Goal: Information Seeking & Learning: Learn about a topic

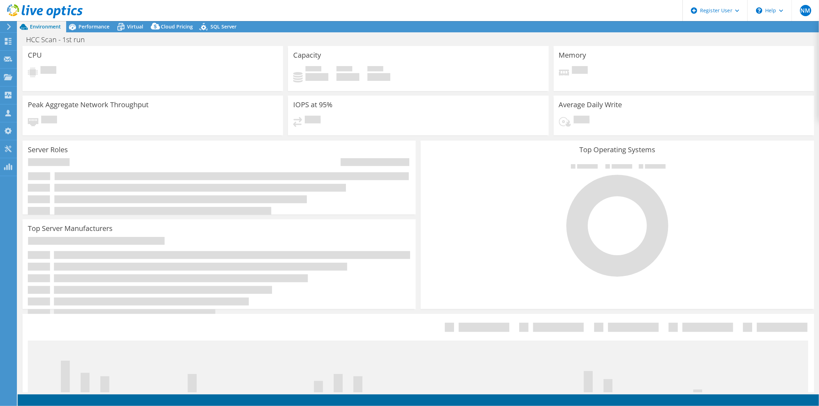
select select "USD"
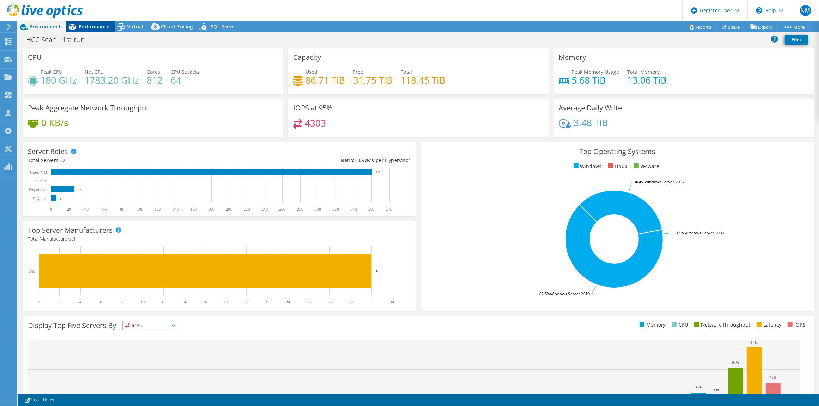
click at [100, 23] on span "Performance" at bounding box center [93, 26] width 31 height 7
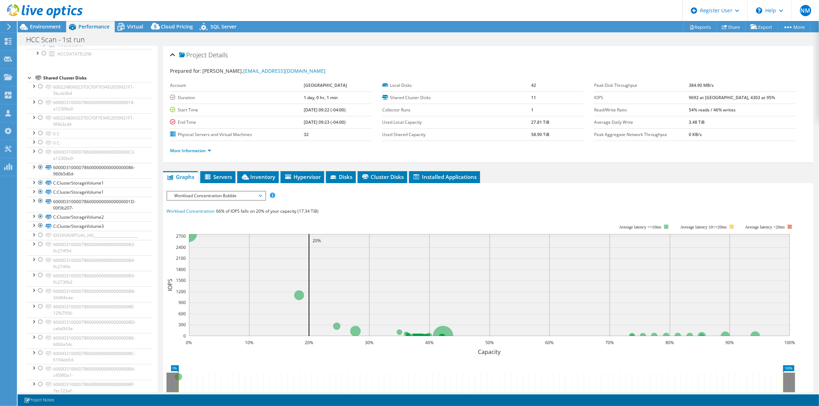
scroll to position [992, 0]
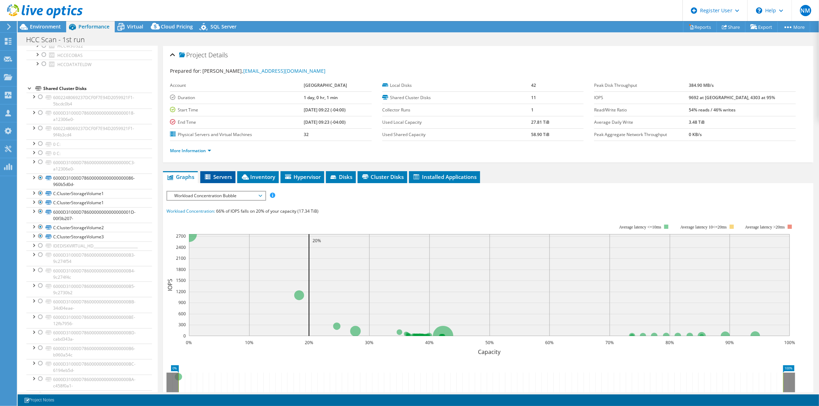
click at [225, 176] on span "Servers" at bounding box center [218, 177] width 28 height 7
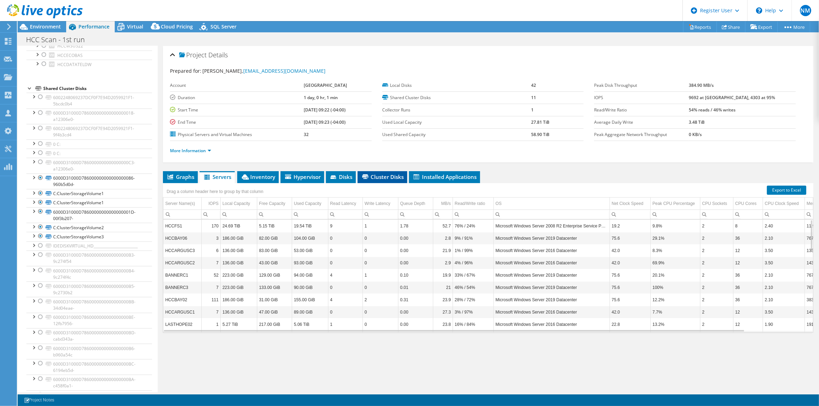
click at [371, 174] on span "Cluster Disks" at bounding box center [382, 177] width 43 height 7
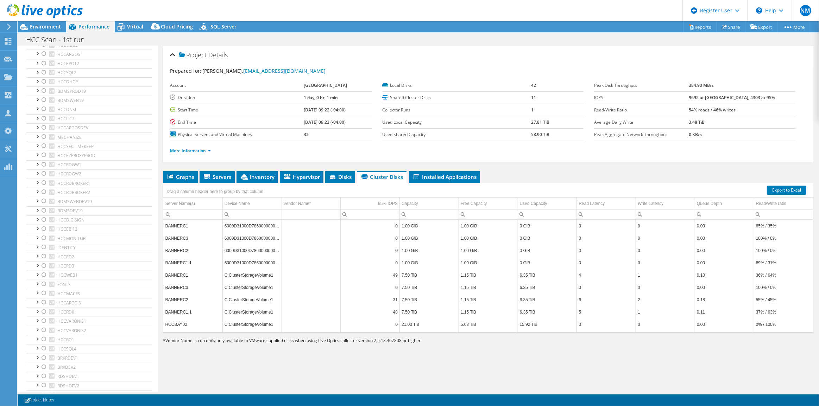
scroll to position [160, 0]
click at [335, 178] on icon at bounding box center [333, 178] width 6 height 4
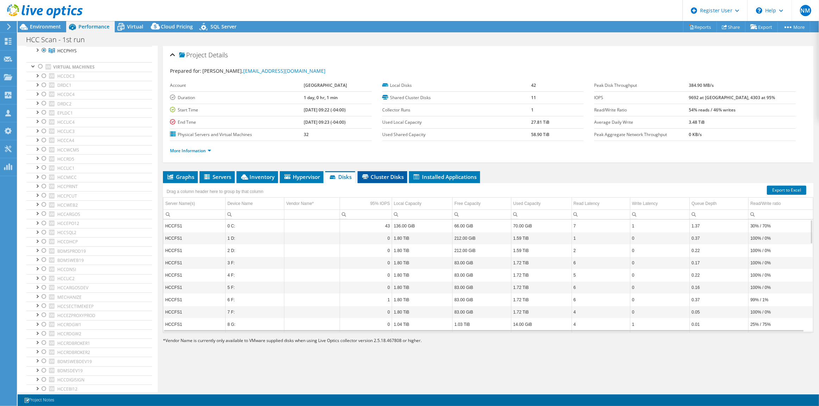
click at [374, 174] on span "Cluster Disks" at bounding box center [382, 177] width 43 height 7
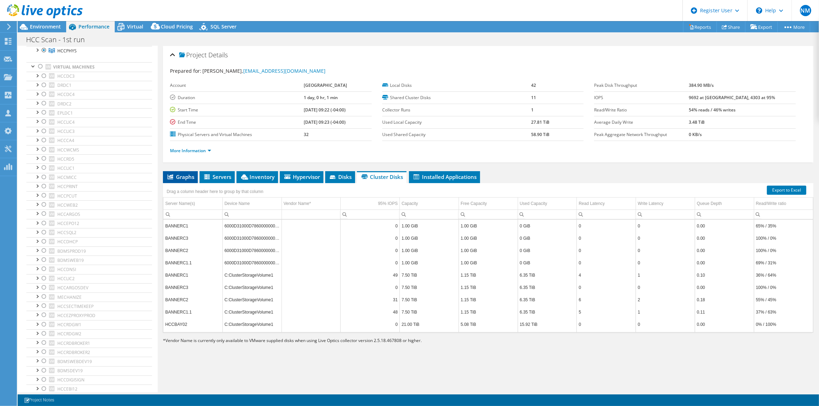
click at [195, 177] on li "Graphs" at bounding box center [180, 177] width 35 height 12
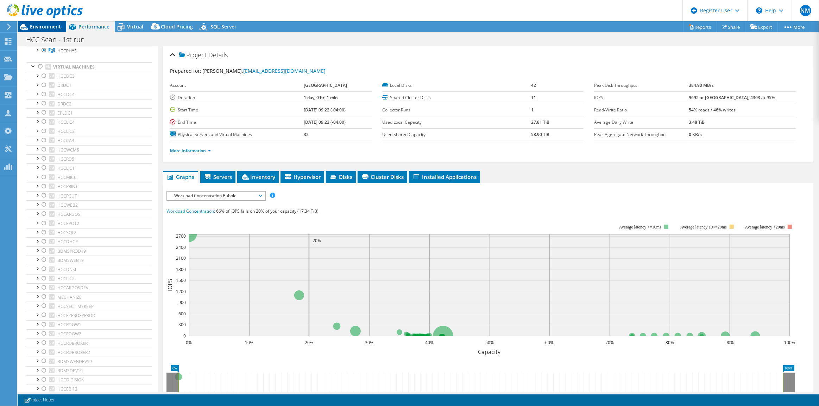
click at [60, 26] on span "Environment" at bounding box center [45, 26] width 31 height 7
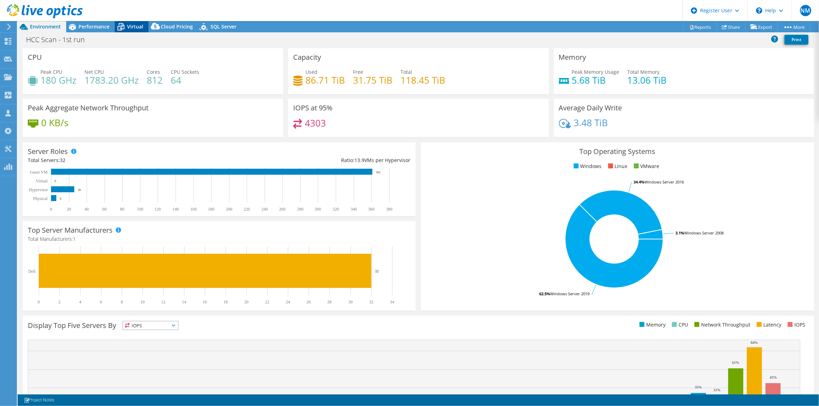
click at [137, 31] on div "Virtual" at bounding box center [132, 26] width 34 height 11
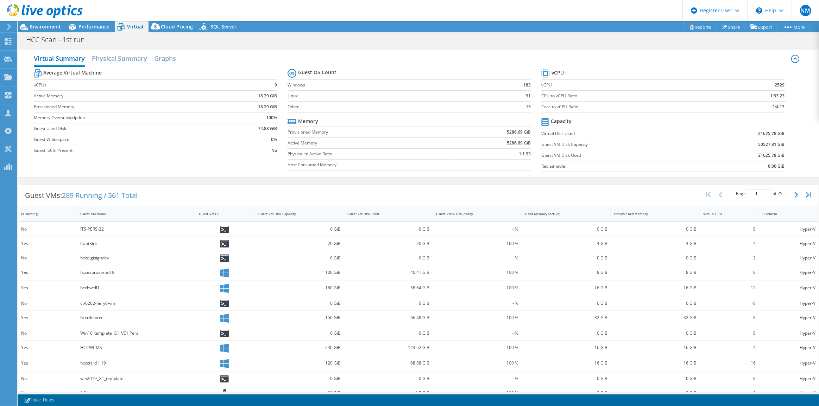
click at [368, 215] on div "Guest VM Disk Used" at bounding box center [384, 214] width 74 height 5
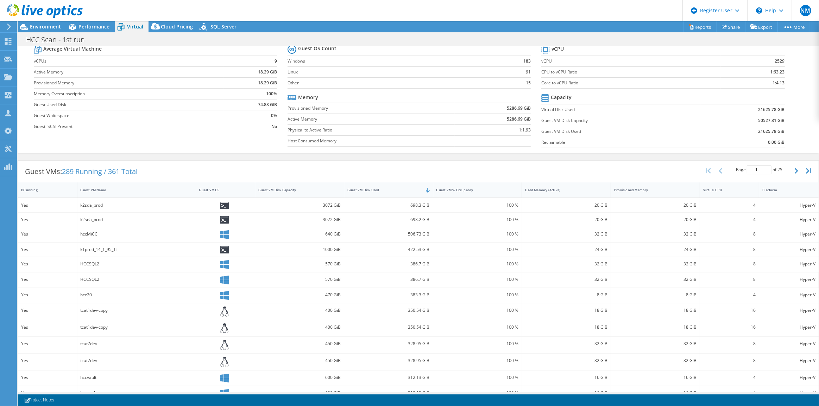
scroll to position [0, 0]
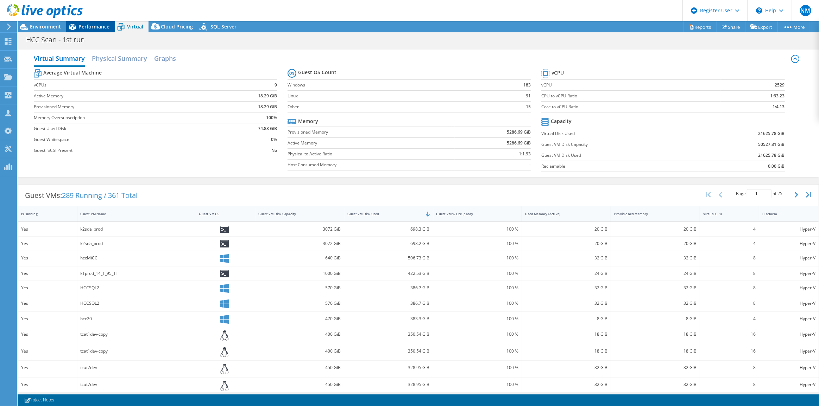
click at [81, 24] on span "Performance" at bounding box center [93, 26] width 31 height 7
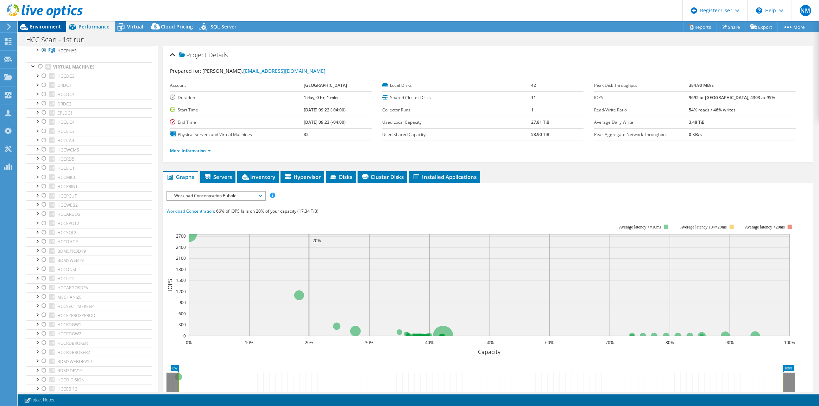
click at [52, 25] on span "Environment" at bounding box center [45, 26] width 31 height 7
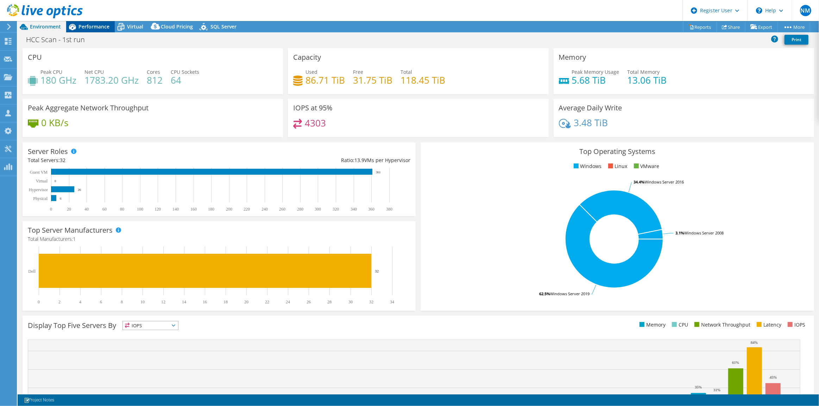
click at [102, 27] on span "Performance" at bounding box center [93, 26] width 31 height 7
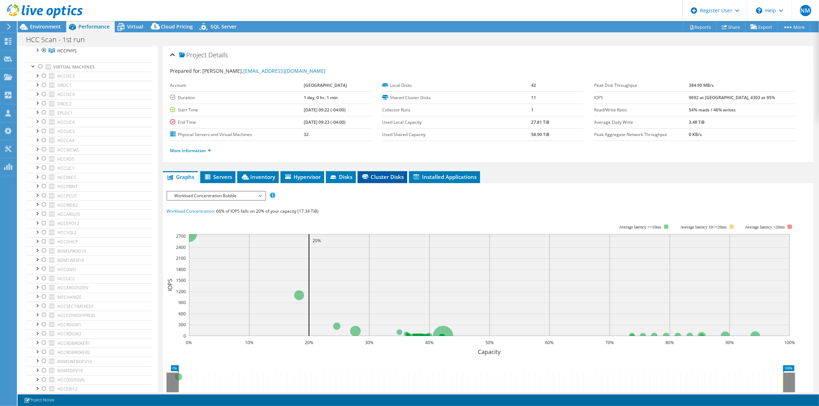
click at [374, 172] on li "Cluster Disks" at bounding box center [383, 177] width 50 height 12
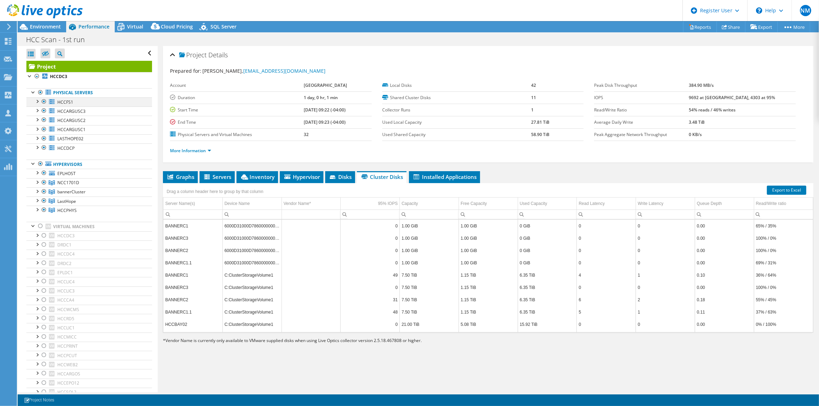
click at [38, 102] on div at bounding box center [36, 100] width 7 height 7
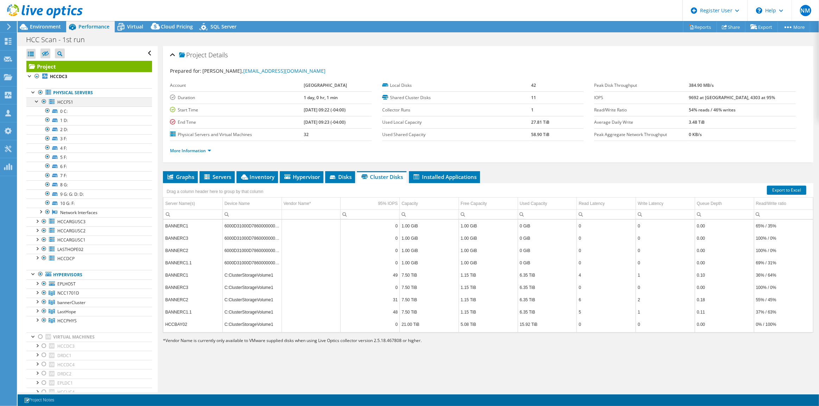
click at [38, 102] on div at bounding box center [36, 100] width 7 height 7
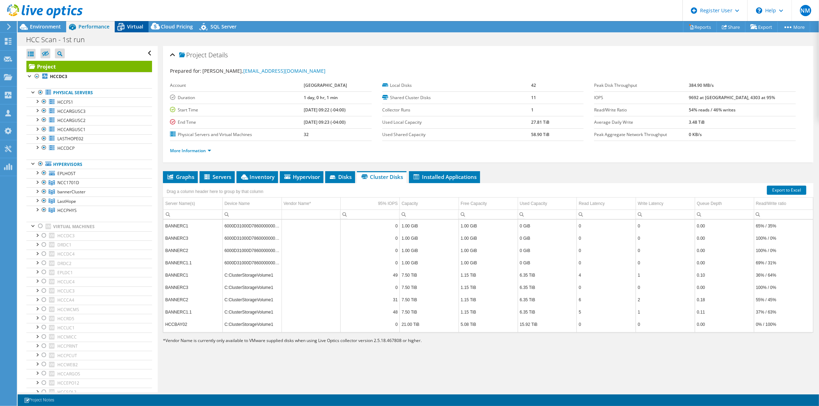
click at [127, 27] on span "Virtual" at bounding box center [135, 26] width 16 height 7
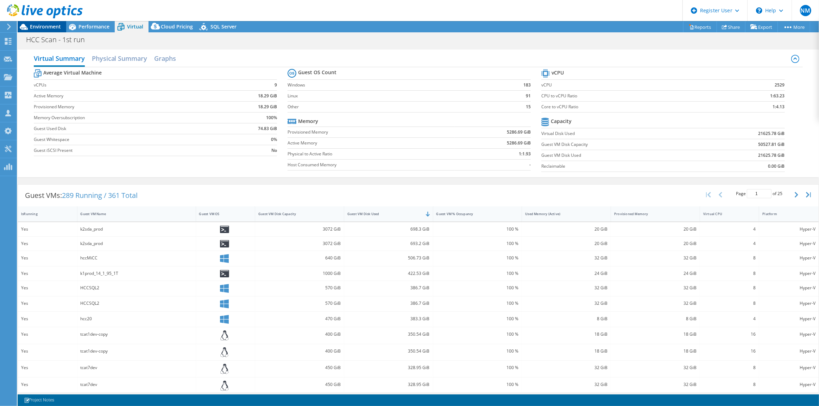
click at [49, 30] on span "Environment" at bounding box center [45, 26] width 31 height 7
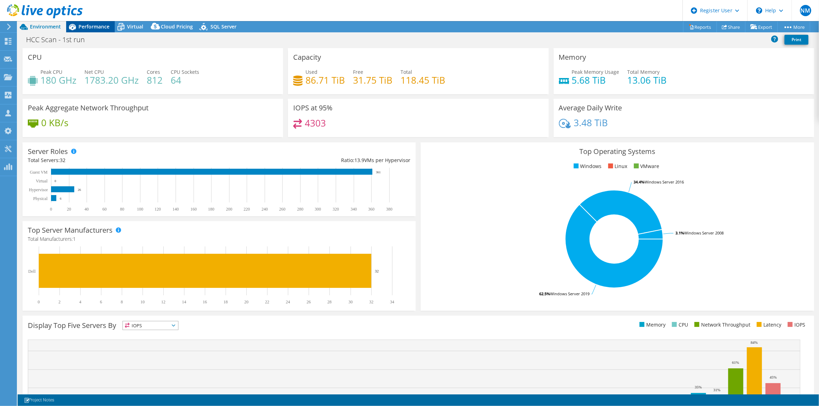
click at [106, 28] on span "Performance" at bounding box center [93, 26] width 31 height 7
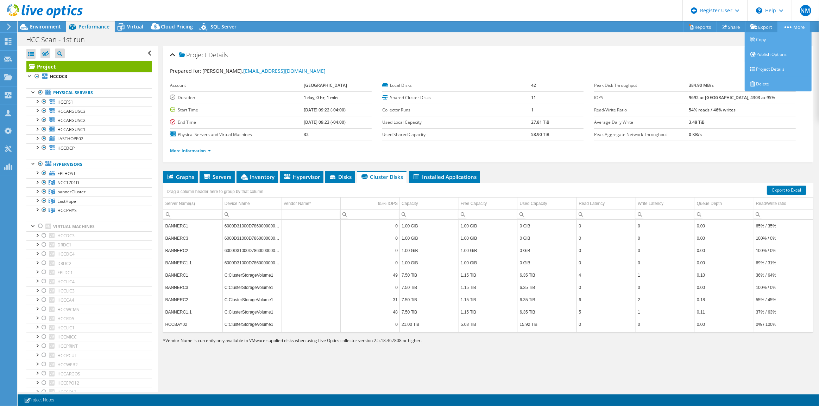
click at [788, 27] on icon at bounding box center [787, 27] width 7 height 2
click at [795, 28] on link "More" at bounding box center [793, 26] width 33 height 11
click at [795, 38] on link "Copy" at bounding box center [778, 39] width 67 height 15
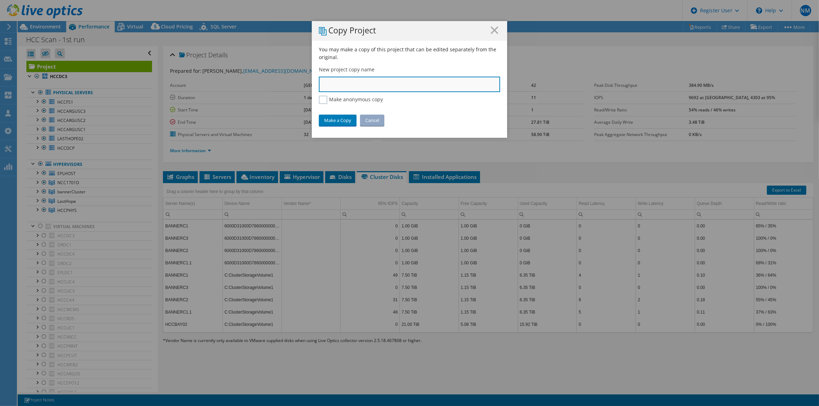
click at [423, 84] on input "text" at bounding box center [409, 84] width 181 height 15
type input "Hamford Only physical servers"
click at [336, 121] on link "Make a Copy" at bounding box center [338, 120] width 38 height 11
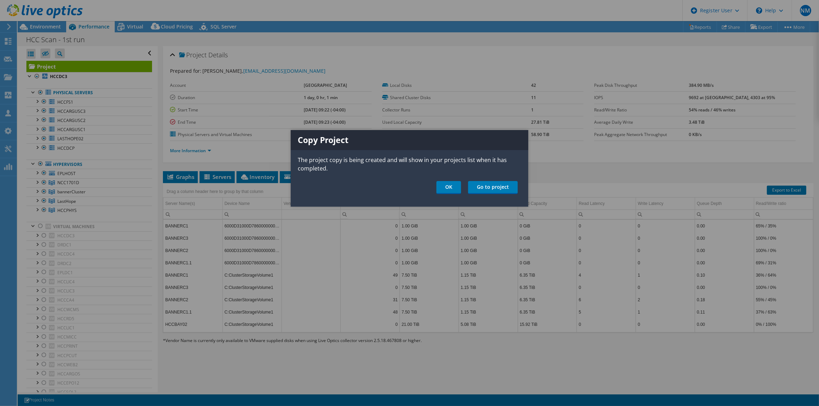
click at [498, 194] on div "Copy Project The project copy is being created and will show in your projects l…" at bounding box center [410, 168] width 238 height 77
click at [498, 191] on link "Go to project" at bounding box center [493, 187] width 50 height 13
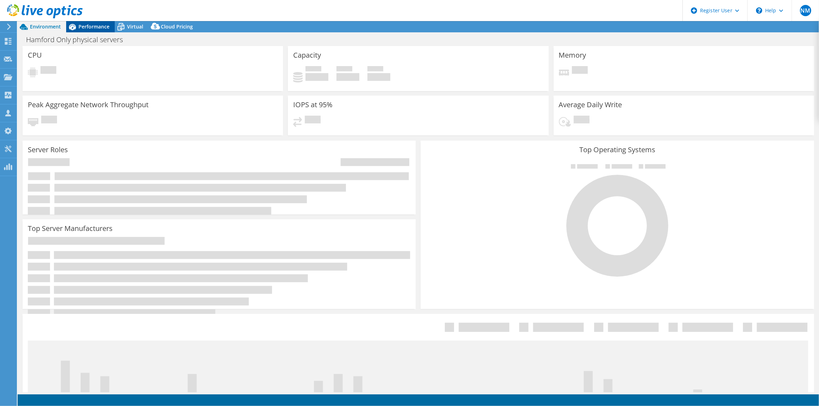
select select "USD"
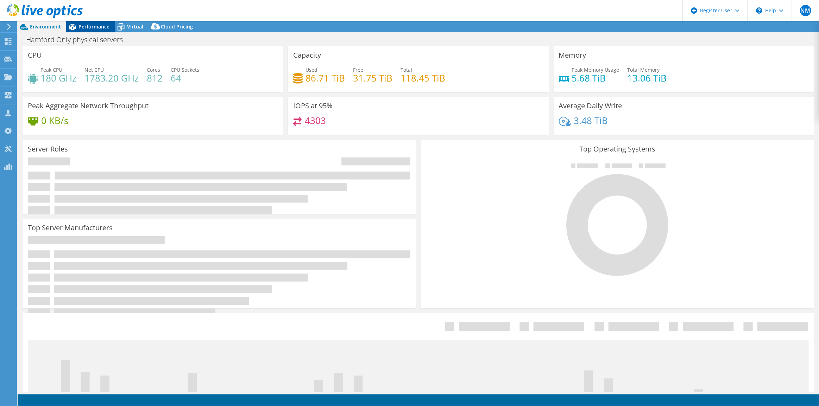
click at [100, 22] on div "Performance" at bounding box center [90, 26] width 49 height 11
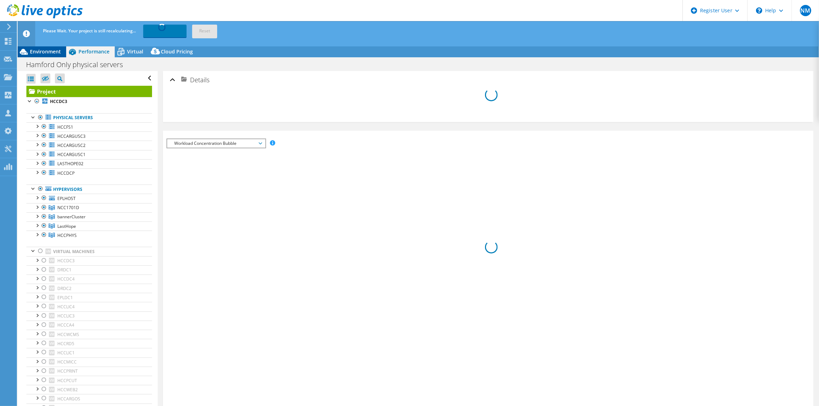
click at [51, 55] on div "Environment" at bounding box center [42, 51] width 49 height 11
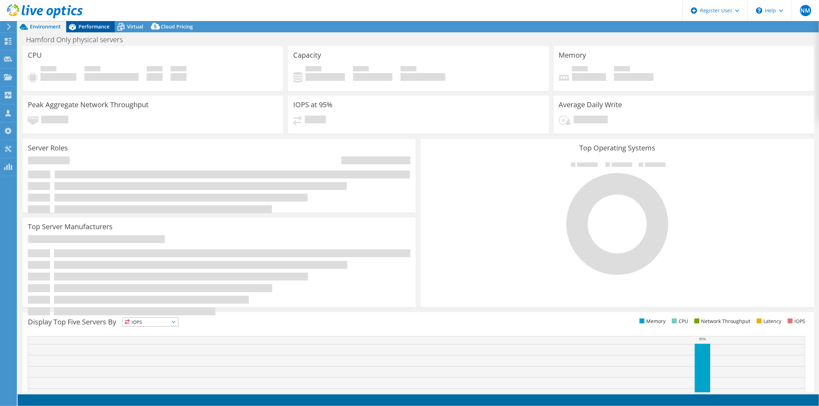
click at [72, 32] on icon at bounding box center [72, 27] width 12 height 12
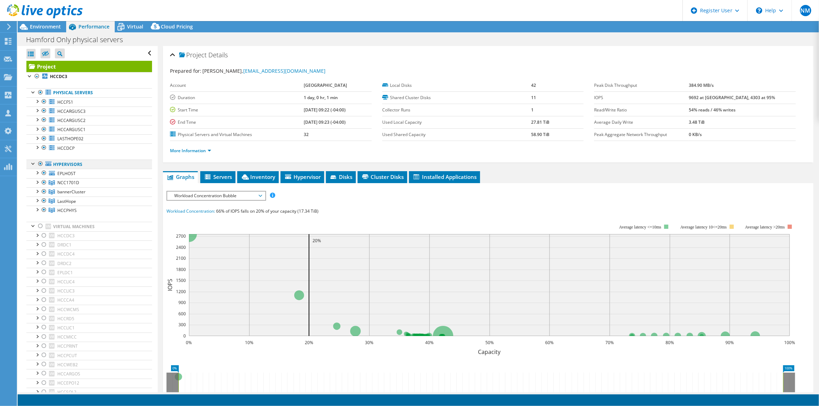
click at [38, 163] on div at bounding box center [40, 164] width 7 height 8
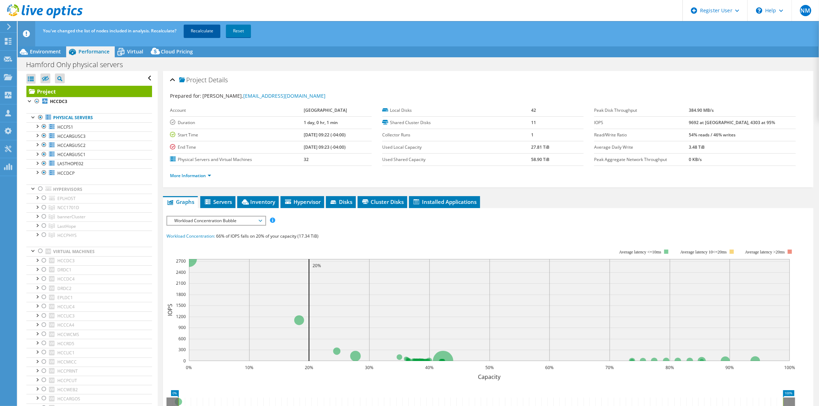
click at [217, 27] on link "Recalculate" at bounding box center [202, 31] width 37 height 13
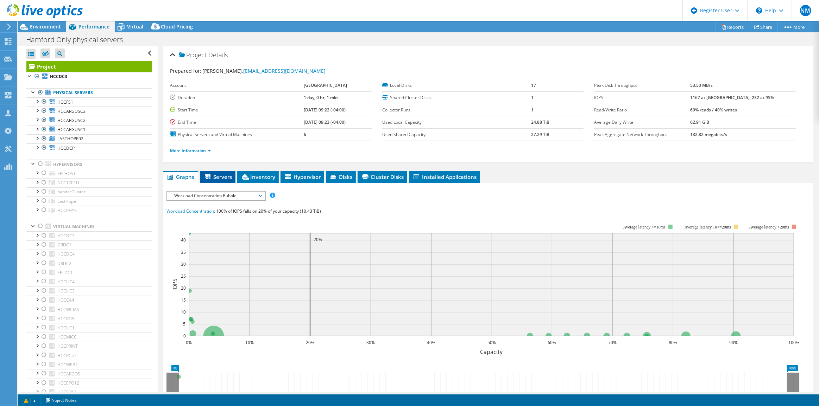
click at [233, 176] on li "Servers" at bounding box center [217, 177] width 35 height 12
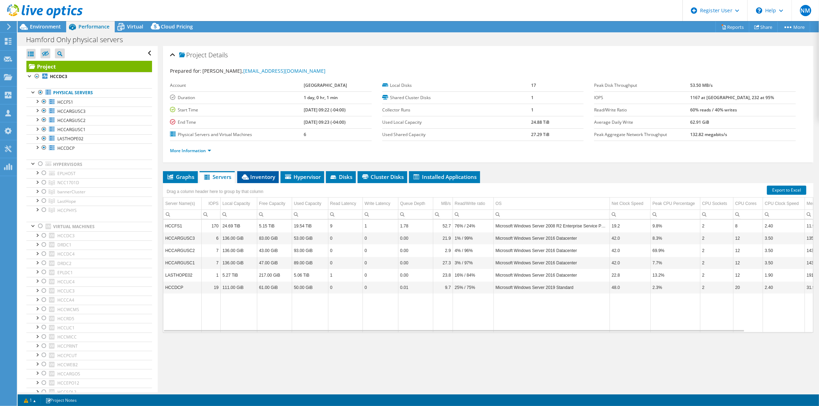
click at [245, 176] on icon at bounding box center [245, 177] width 7 height 5
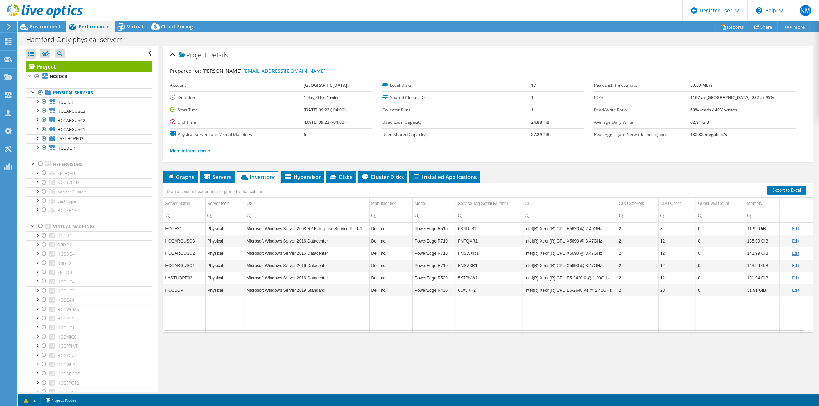
click at [194, 150] on link "More Information" at bounding box center [190, 151] width 41 height 6
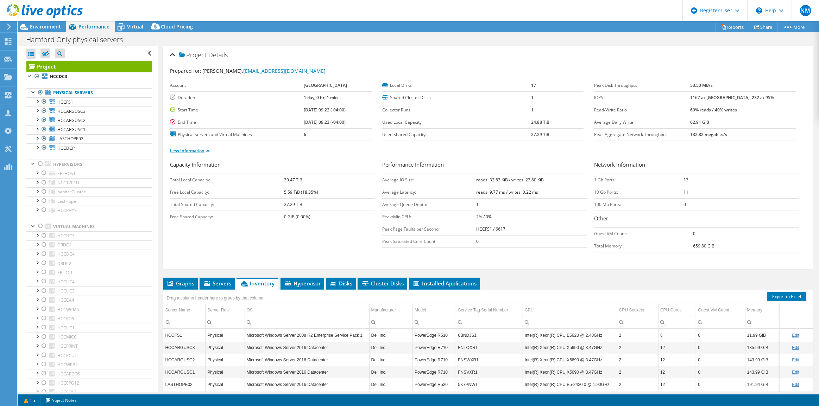
click at [194, 150] on link "Less Information" at bounding box center [190, 151] width 40 height 6
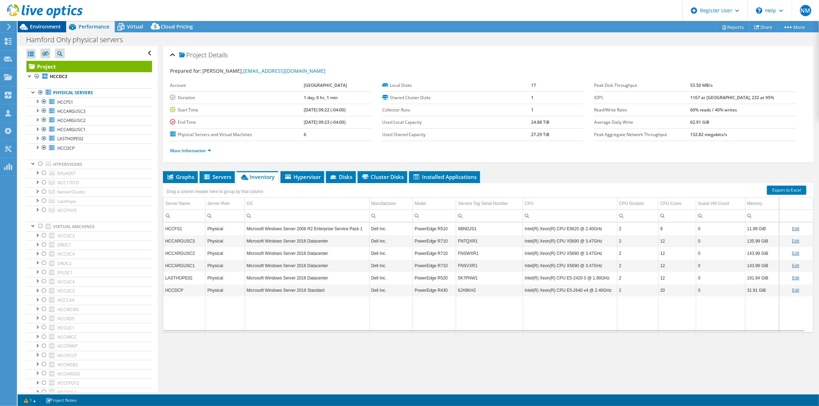
click at [47, 30] on span "Environment" at bounding box center [45, 26] width 31 height 7
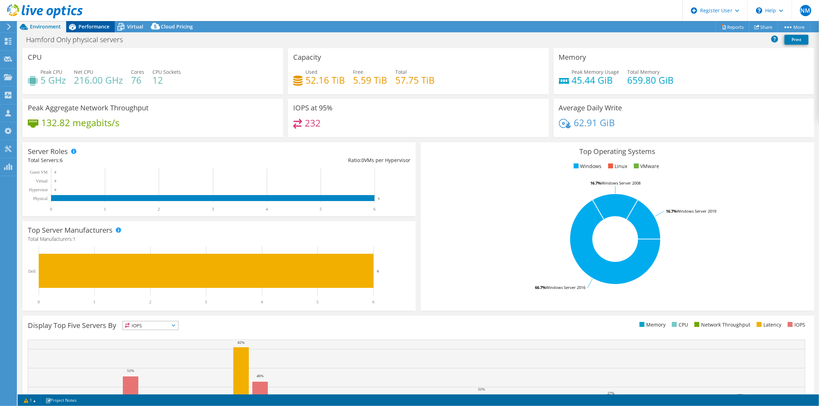
click at [77, 24] on icon at bounding box center [72, 27] width 12 height 12
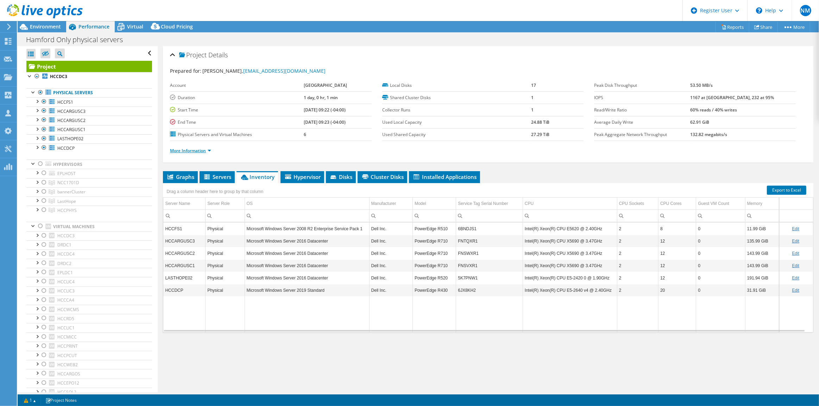
click at [195, 150] on link "More Information" at bounding box center [190, 151] width 41 height 6
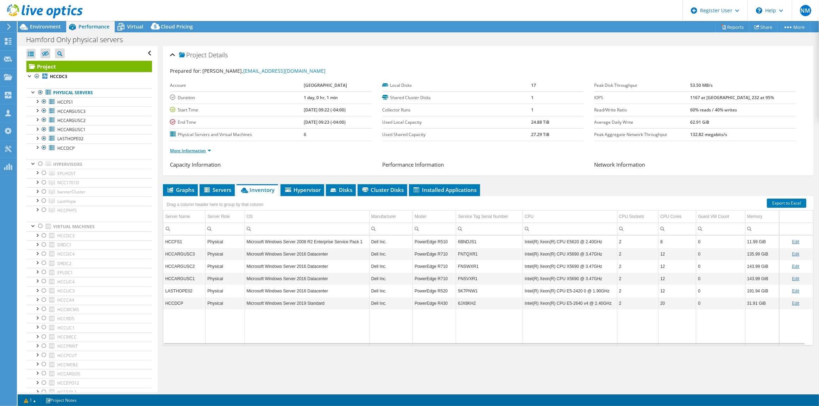
click at [195, 150] on link "More Information" at bounding box center [190, 151] width 41 height 6
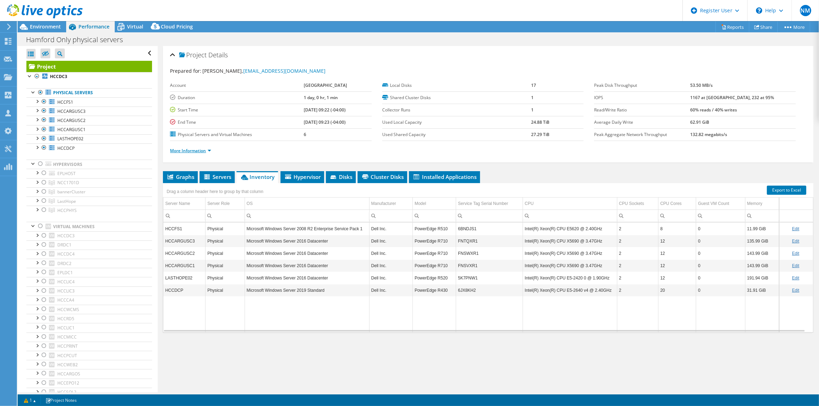
click at [195, 150] on link "More Information" at bounding box center [190, 151] width 41 height 6
click at [472, 139] on td "Used Shared Capacity" at bounding box center [456, 134] width 149 height 12
click at [45, 29] on span "Environment" at bounding box center [45, 26] width 31 height 7
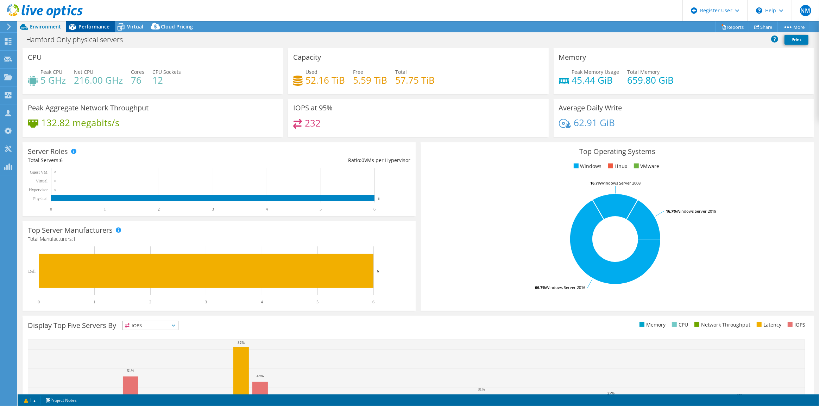
click at [70, 32] on icon at bounding box center [72, 27] width 12 height 12
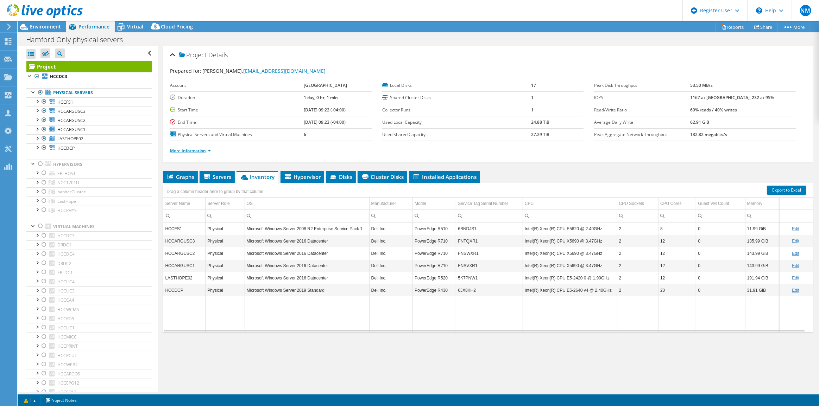
click at [207, 148] on link "More Information" at bounding box center [190, 151] width 41 height 6
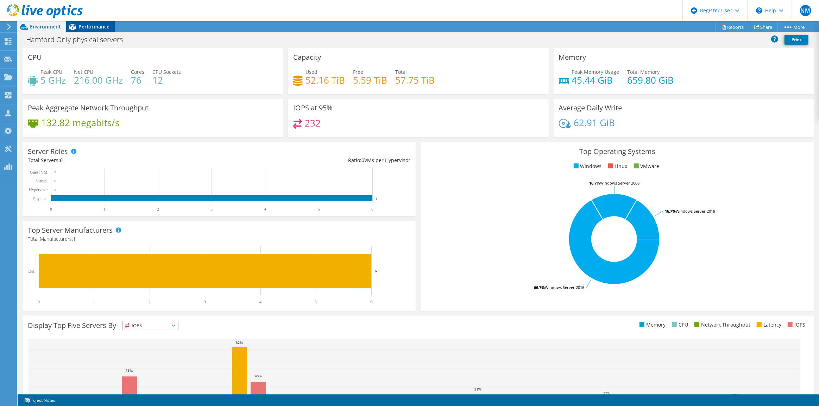
click at [112, 26] on div "Performance" at bounding box center [90, 26] width 49 height 11
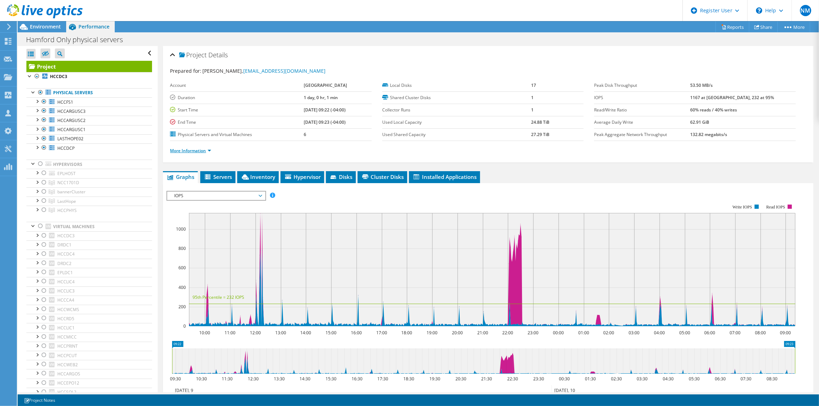
click at [185, 150] on link "More Information" at bounding box center [190, 151] width 41 height 6
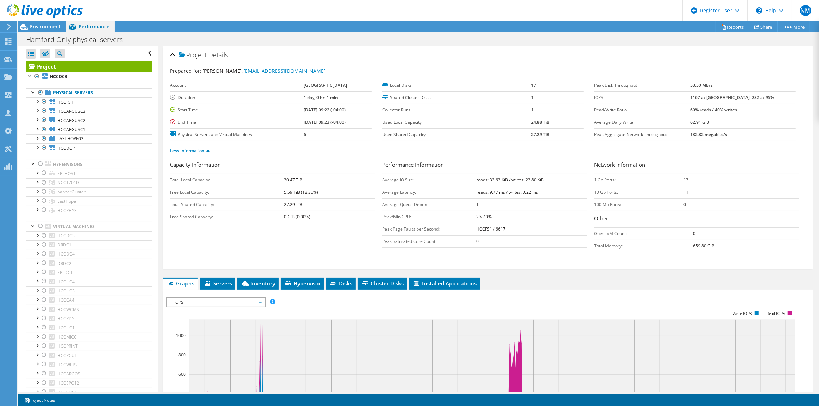
drag, startPoint x: 317, startPoint y: 194, endPoint x: 280, endPoint y: 189, distance: 38.1
click at [280, 189] on tr "Free Local Capacity: 5.59 TiB (18.35%)" at bounding box center [272, 192] width 205 height 12
drag, startPoint x: 306, startPoint y: 208, endPoint x: 170, endPoint y: 194, distance: 136.5
click at [170, 194] on tbody "Total Local Capacity: 30.47 TiB Free Local Capacity: 5.59 TiB (18.35%) Total Sh…" at bounding box center [272, 198] width 205 height 49
click at [313, 203] on td "27.29 TiB" at bounding box center [329, 204] width 91 height 12
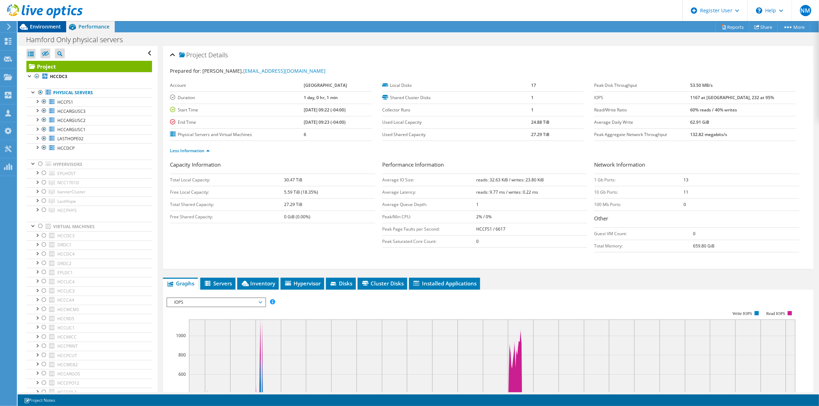
click at [33, 27] on span "Environment" at bounding box center [45, 26] width 31 height 7
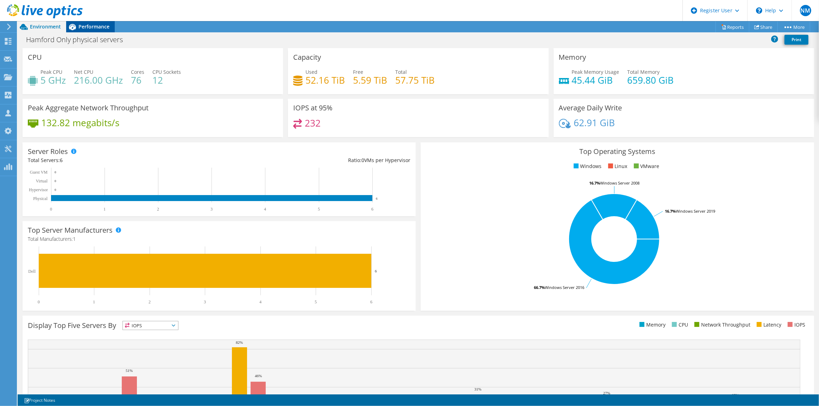
click at [90, 29] on span "Performance" at bounding box center [93, 26] width 31 height 7
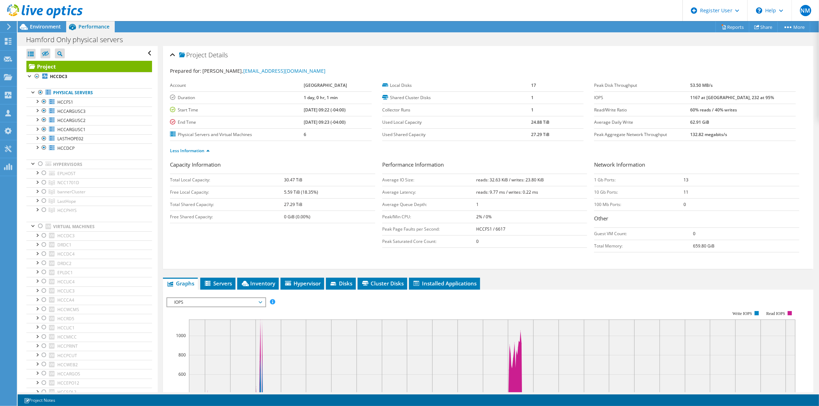
drag, startPoint x: 309, startPoint y: 216, endPoint x: 278, endPoint y: 206, distance: 33.4
click at [278, 206] on tbody "Total Local Capacity: 30.47 TiB Free Local Capacity: 5.59 TiB (18.35%) Total Sh…" at bounding box center [272, 198] width 205 height 49
click at [235, 204] on td "Total Shared Capacity:" at bounding box center [227, 204] width 114 height 12
drag, startPoint x: 169, startPoint y: 201, endPoint x: 325, endPoint y: 225, distance: 157.8
click at [325, 225] on div "Project Details Prepared for: Matthew Hamilton, MHamilton@Harford.edu Account H…" at bounding box center [488, 157] width 650 height 223
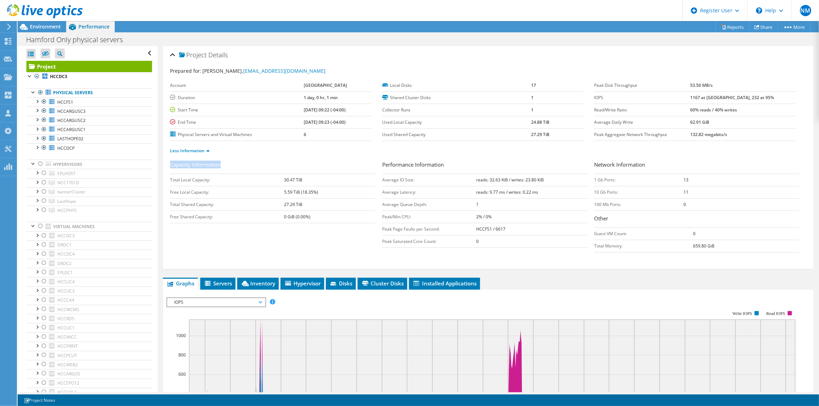
click at [231, 205] on td "Total Shared Capacity:" at bounding box center [227, 204] width 114 height 12
drag, startPoint x: 311, startPoint y: 216, endPoint x: 169, endPoint y: 200, distance: 143.1
click at [169, 200] on div "Project Details Prepared for: Matthew Hamilton, MHamilton@Harford.edu Account H…" at bounding box center [488, 157] width 650 height 223
click at [172, 202] on td "Total Shared Capacity:" at bounding box center [227, 204] width 114 height 12
click at [55, 27] on span "Environment" at bounding box center [45, 26] width 31 height 7
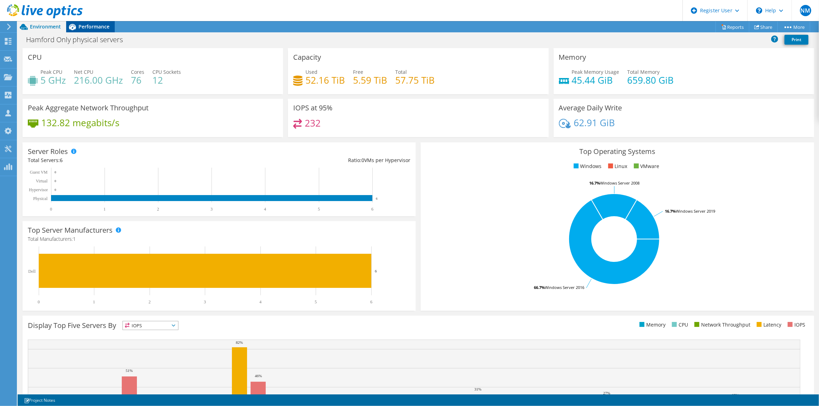
click at [80, 27] on span "Performance" at bounding box center [93, 26] width 31 height 7
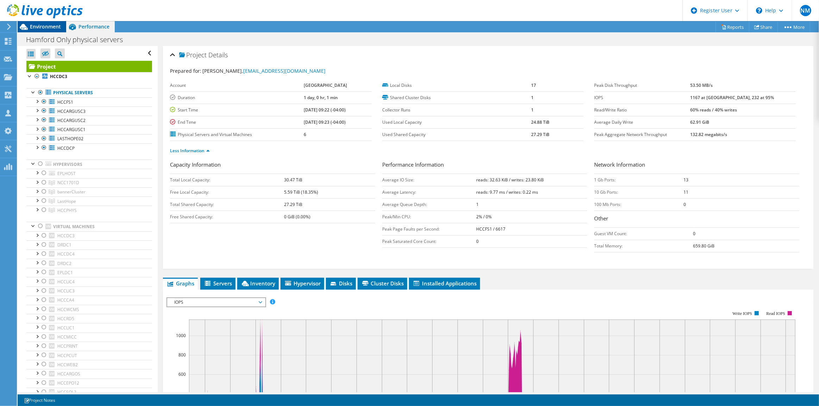
click at [50, 27] on span "Environment" at bounding box center [45, 26] width 31 height 7
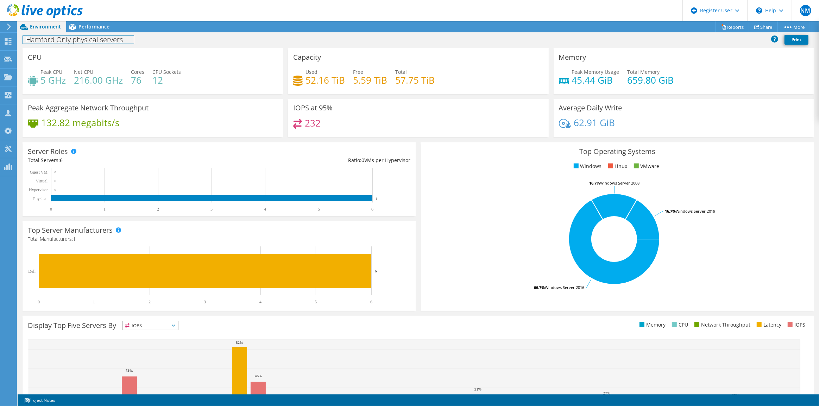
click at [52, 41] on h1 "Hamford Only physical servers" at bounding box center [78, 40] width 111 height 8
click at [40, 38] on h1 "Hamford Only physical servers" at bounding box center [78, 40] width 111 height 8
click at [137, 40] on link at bounding box center [140, 39] width 10 height 9
click at [103, 26] on span "Performance" at bounding box center [93, 26] width 31 height 7
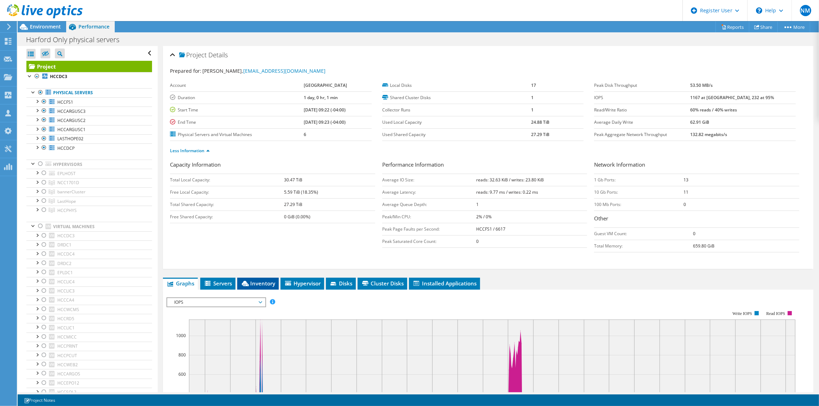
click at [262, 280] on span "Inventory" at bounding box center [258, 283] width 34 height 7
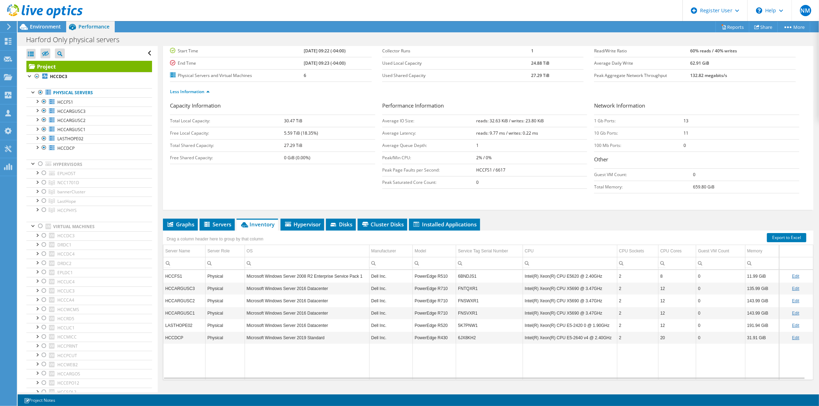
scroll to position [72, 0]
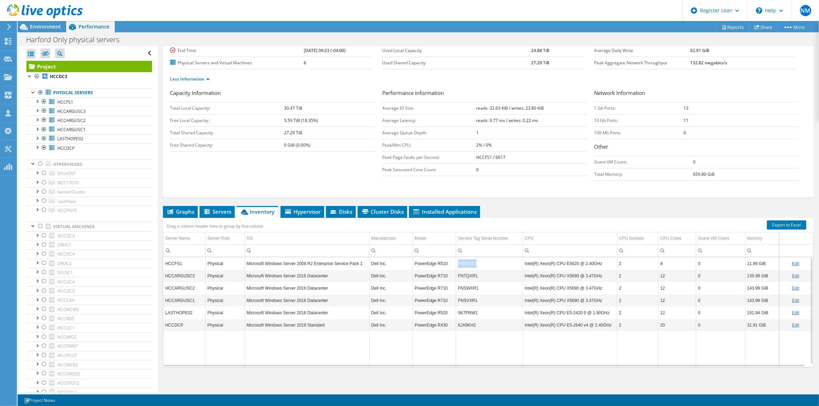
copy tr "6BNDJS1"
drag, startPoint x: 474, startPoint y: 260, endPoint x: 453, endPoint y: 263, distance: 21.6
click at [453, 263] on tr "HCCFS1 Physical Microsoft Windows Server 2008 R2 Enterprise Service Pack 1 Dell…" at bounding box center [488, 264] width 650 height 12
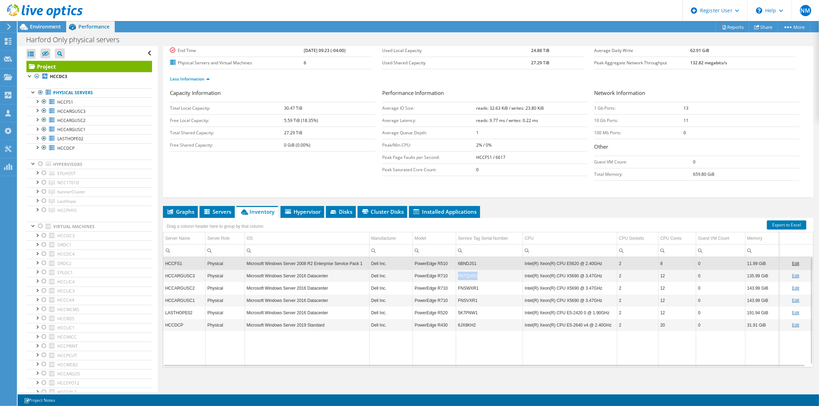
drag, startPoint x: 485, startPoint y: 272, endPoint x: 454, endPoint y: 269, distance: 30.8
click at [454, 270] on tr "HCCARGUSC3 Physical Microsoft Windows Server 2016 Datacenter Dell Inc. PowerEdg…" at bounding box center [488, 276] width 650 height 12
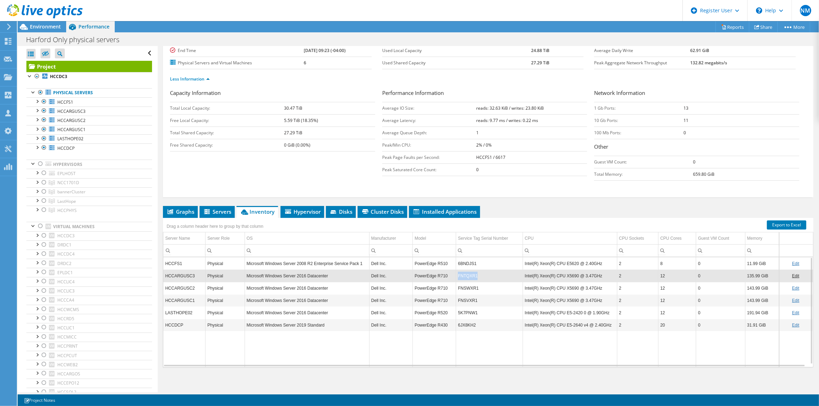
copy tr "FNTQXR1"
copy td "6BNDJS1"
drag, startPoint x: 481, startPoint y: 261, endPoint x: 455, endPoint y: 264, distance: 26.9
click at [456, 264] on td "6BNDJS1" at bounding box center [489, 264] width 67 height 12
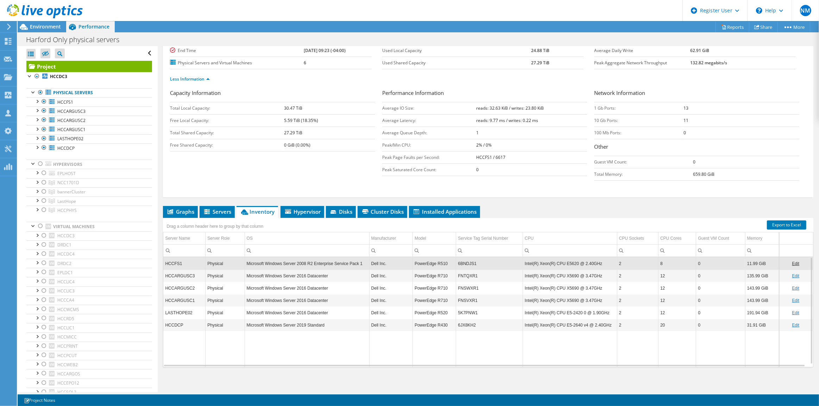
click at [464, 273] on td "FNTQXR1" at bounding box center [489, 276] width 67 height 12
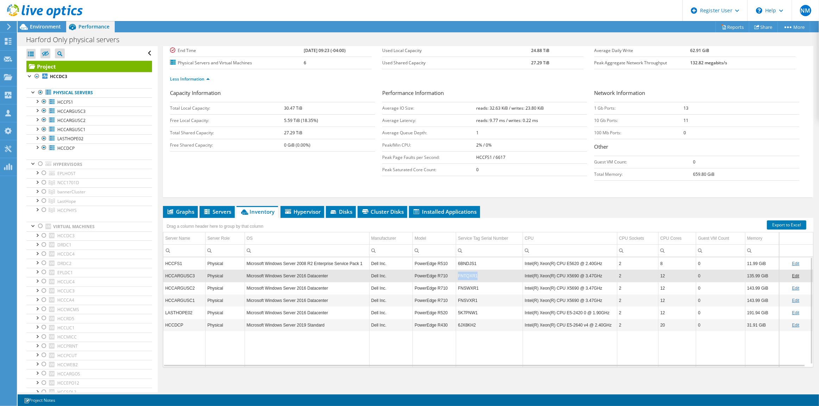
copy td "FNTQXR1"
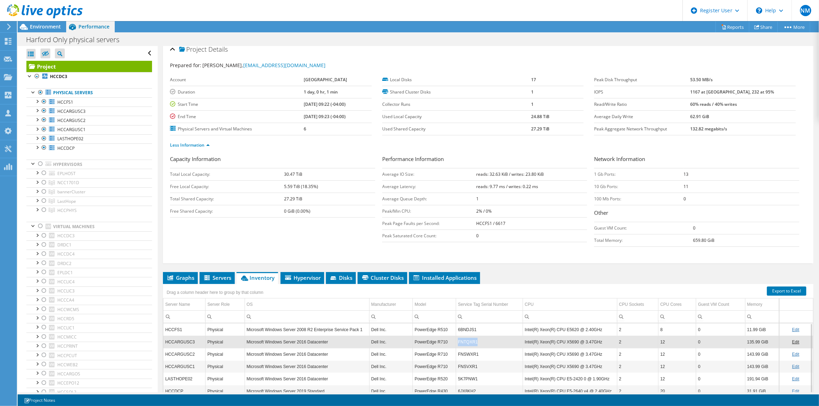
scroll to position [0, 0]
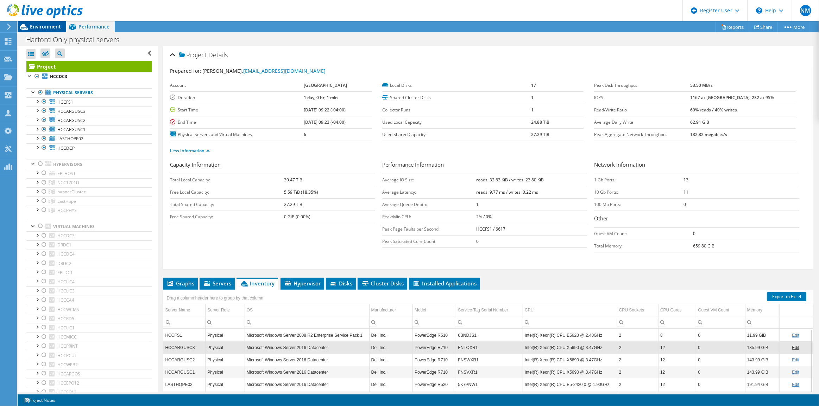
click at [46, 29] on span "Environment" at bounding box center [45, 26] width 31 height 7
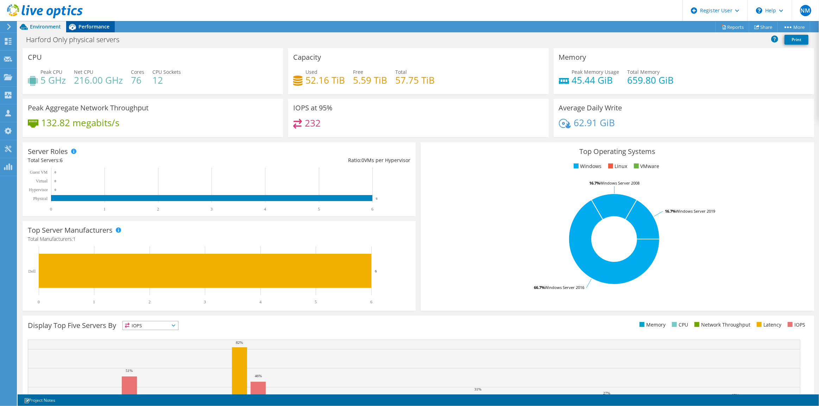
click at [81, 27] on span "Performance" at bounding box center [93, 26] width 31 height 7
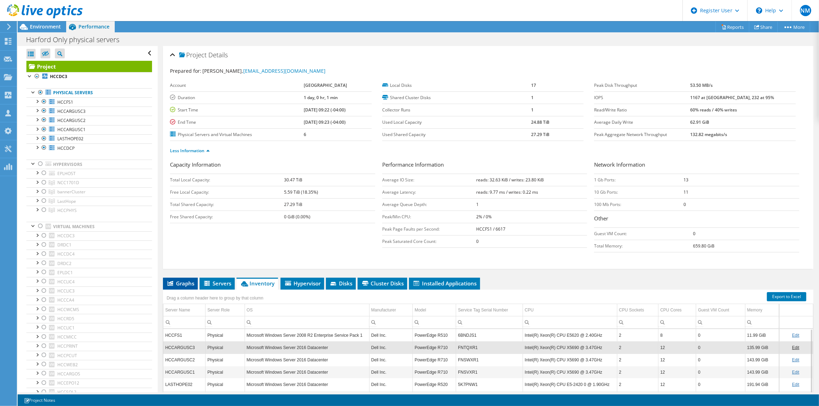
click at [178, 285] on li "Graphs" at bounding box center [180, 284] width 35 height 12
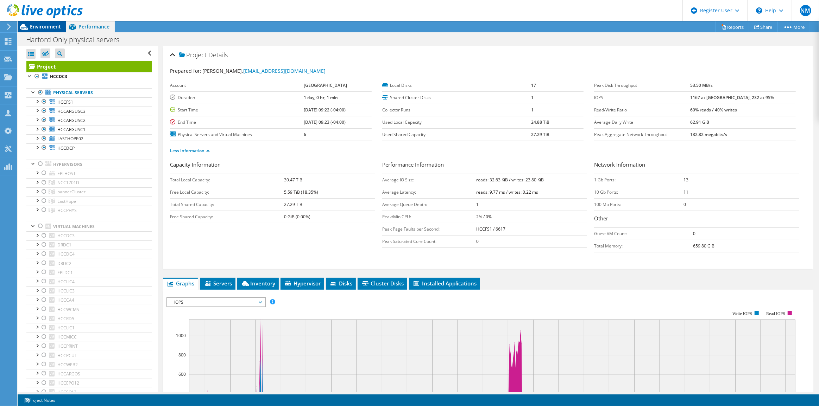
click at [64, 28] on div "Environment" at bounding box center [42, 26] width 49 height 11
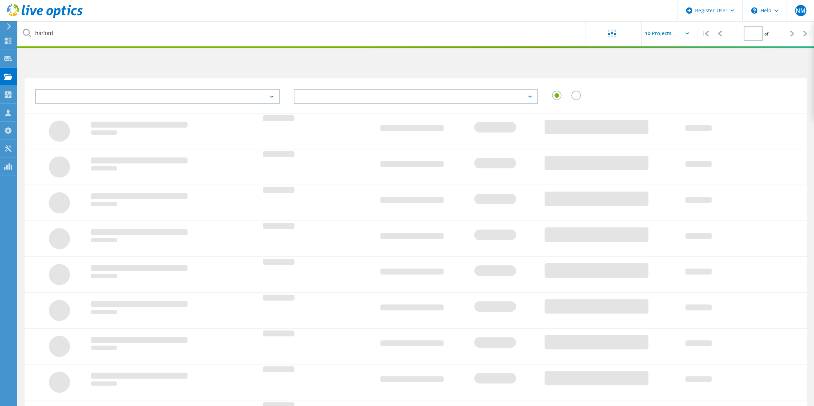
type input "1"
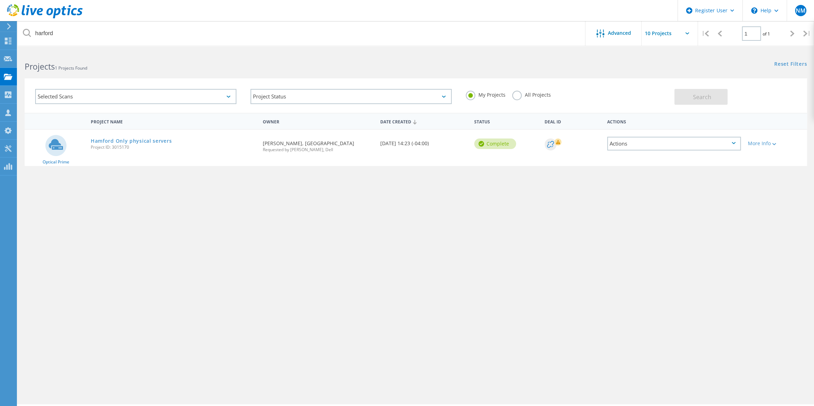
click at [521, 94] on label "All Projects" at bounding box center [531, 94] width 38 height 7
click at [0, 0] on input "All Projects" at bounding box center [0, 0] width 0 height 0
click at [696, 99] on span "Search" at bounding box center [702, 97] width 18 height 8
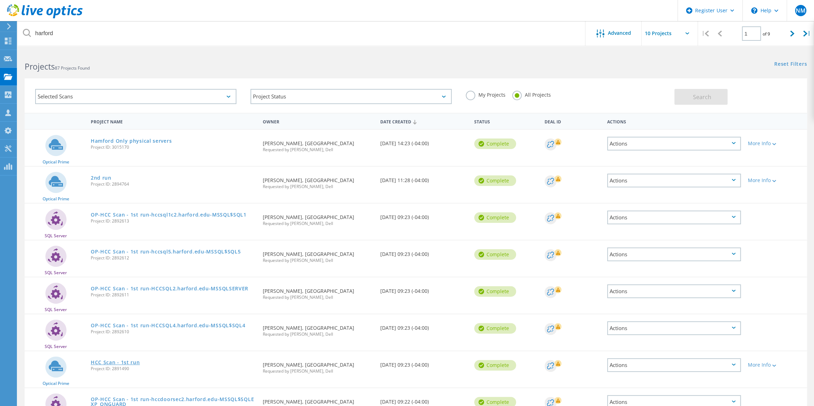
click at [115, 365] on link "HCC Scan - 1st run" at bounding box center [115, 362] width 49 height 5
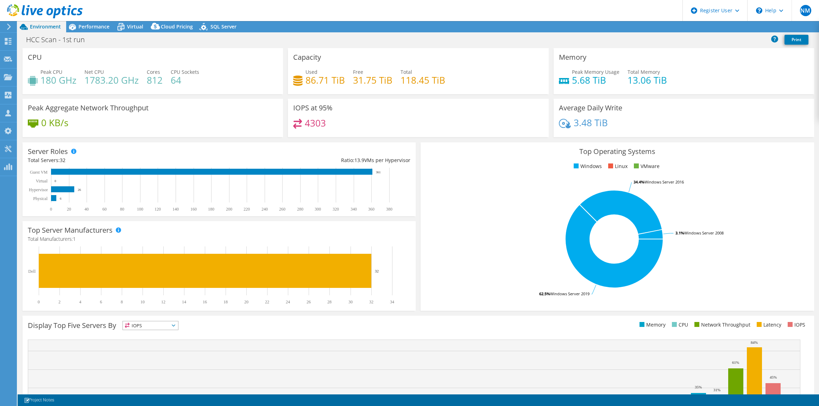
select select "USD"
click at [99, 29] on span "Performance" at bounding box center [93, 26] width 31 height 7
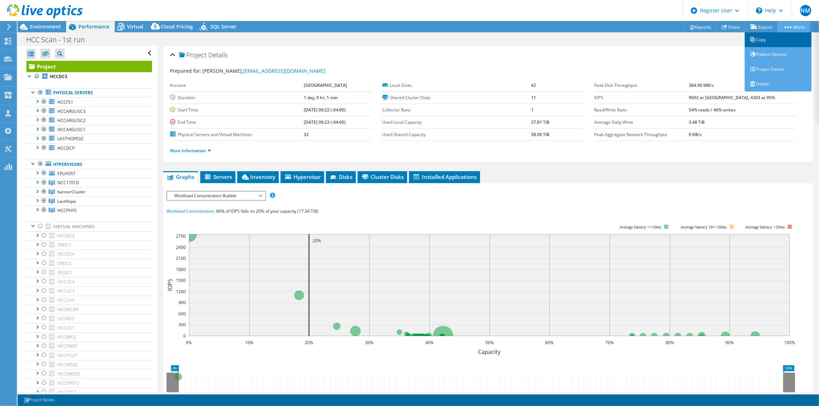
click at [789, 35] on link "Copy" at bounding box center [778, 39] width 67 height 15
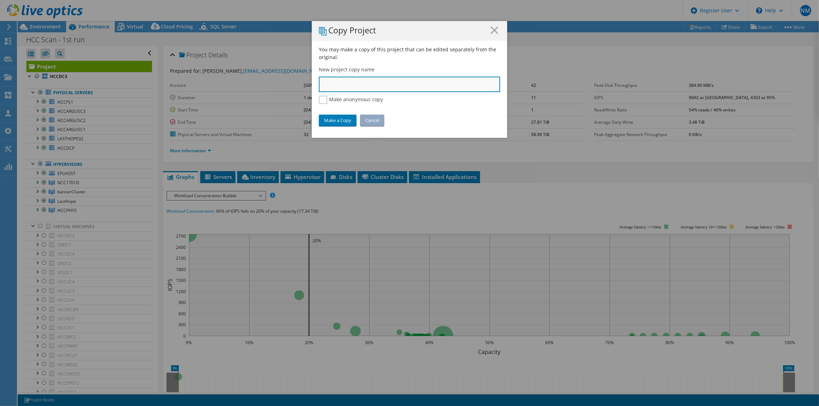
click at [383, 81] on input "text" at bounding box center [409, 84] width 181 height 15
type input "Only virtualized"
click at [342, 122] on link "Make a Copy" at bounding box center [338, 120] width 38 height 11
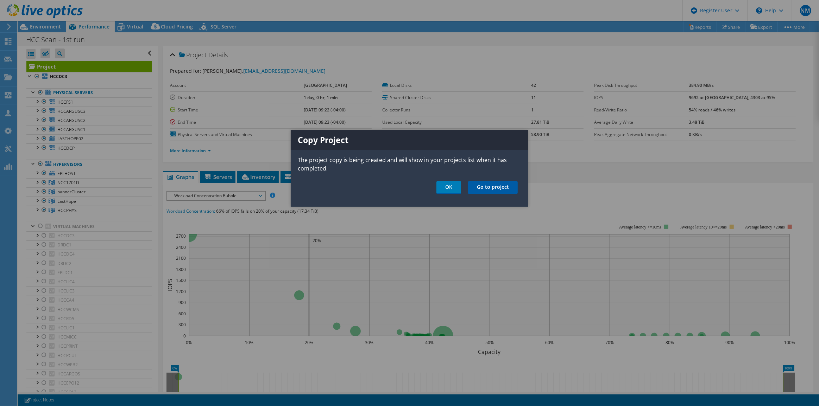
click at [477, 193] on link "Go to project" at bounding box center [493, 187] width 50 height 13
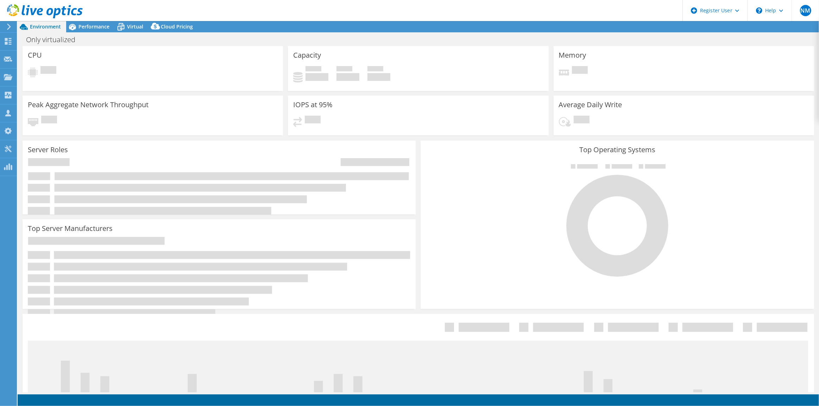
select select "USD"
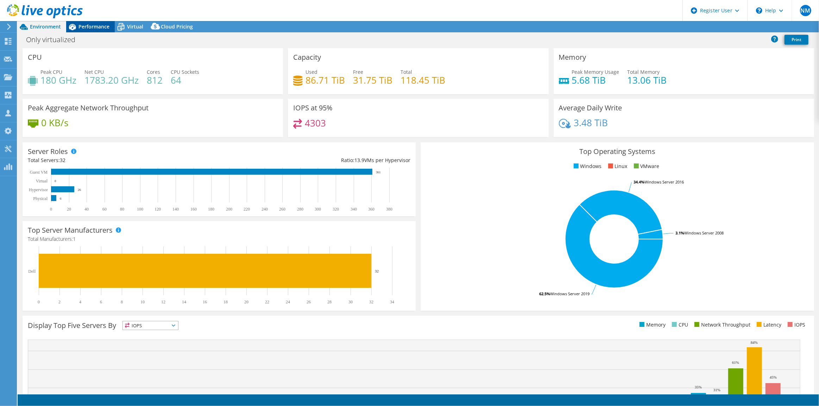
click at [92, 32] on div "Performance" at bounding box center [90, 26] width 49 height 11
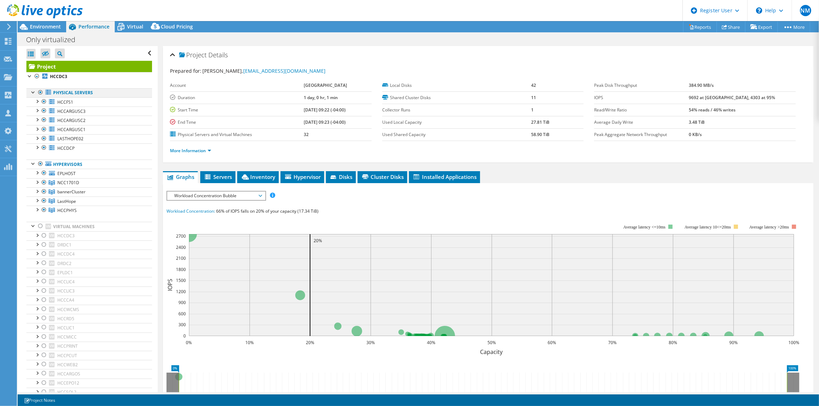
click at [40, 90] on div at bounding box center [40, 92] width 7 height 8
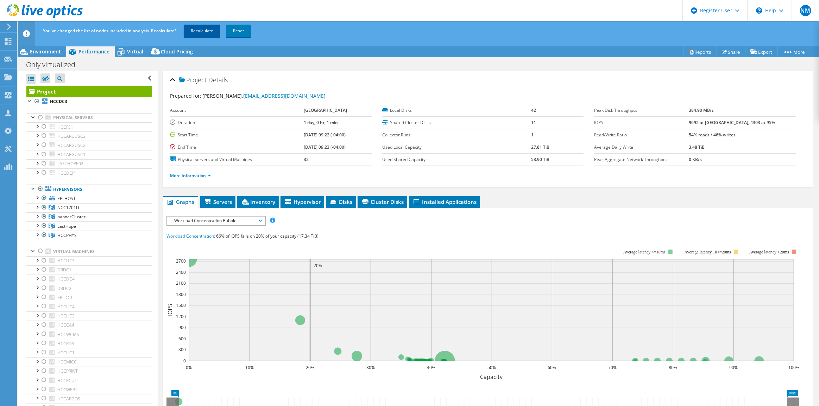
click at [196, 36] on link "Recalculate" at bounding box center [202, 31] width 37 height 13
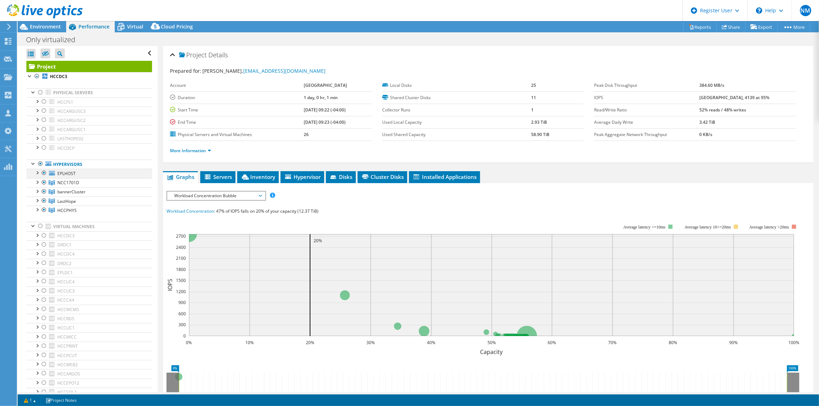
click at [36, 174] on div at bounding box center [36, 172] width 7 height 7
click at [174, 153] on li "More Information" at bounding box center [192, 151] width 45 height 8
click at [175, 152] on link "More Information" at bounding box center [190, 151] width 41 height 6
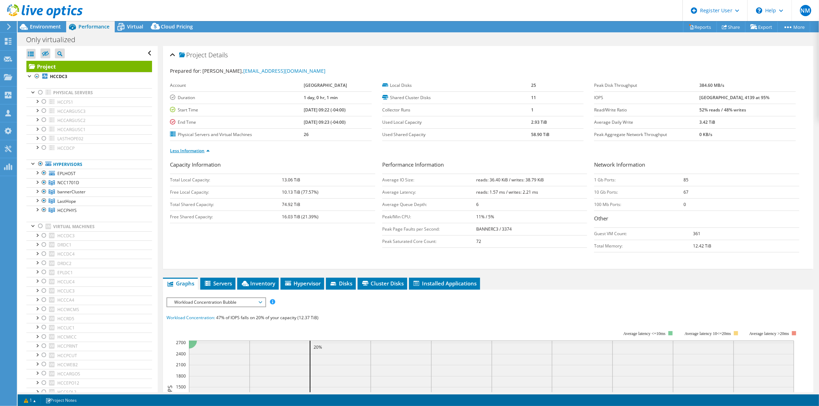
click at [175, 152] on link "Less Information" at bounding box center [190, 151] width 40 height 6
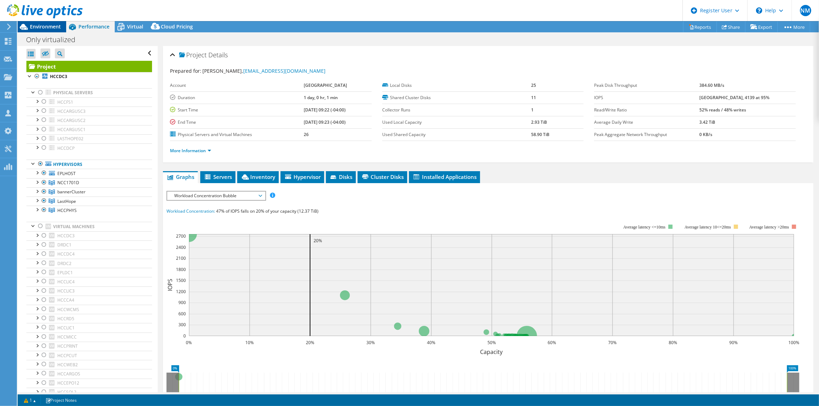
click at [42, 24] on span "Environment" at bounding box center [45, 26] width 31 height 7
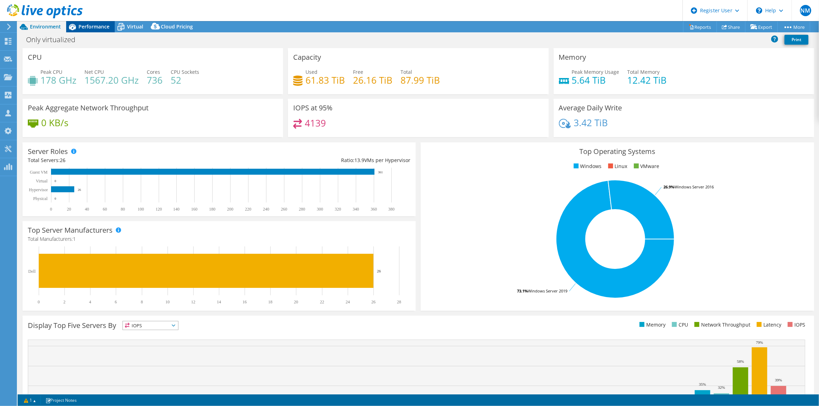
click at [86, 23] on span "Performance" at bounding box center [93, 26] width 31 height 7
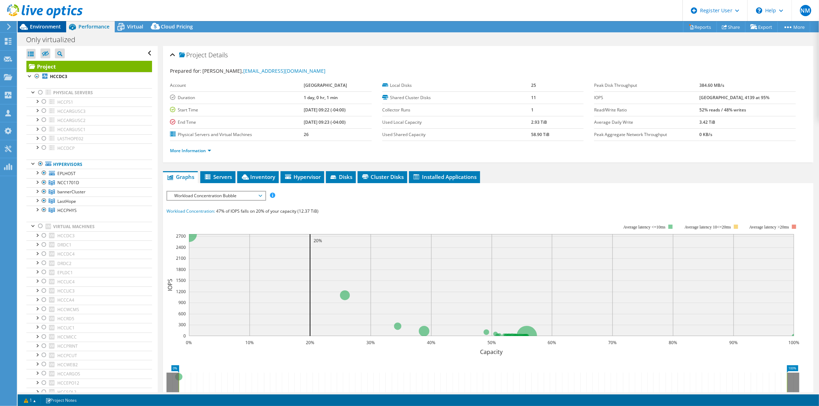
click at [50, 24] on span "Environment" at bounding box center [45, 26] width 31 height 7
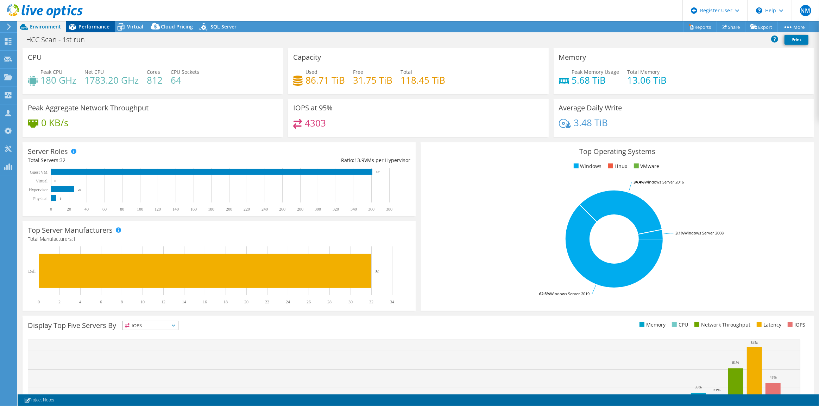
click at [103, 23] on div "Performance" at bounding box center [90, 26] width 49 height 11
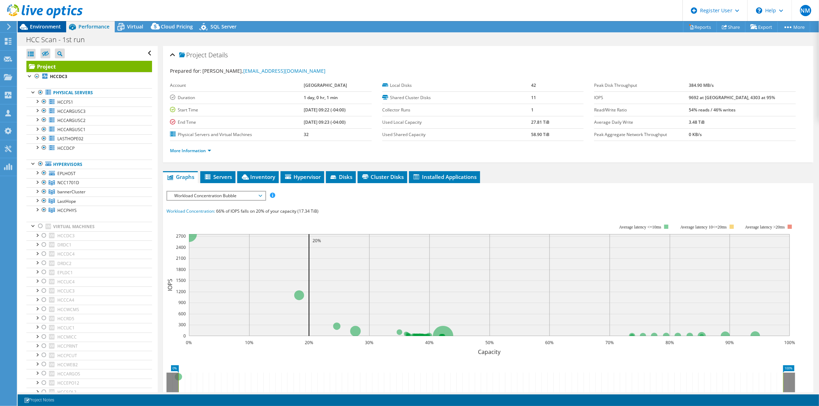
click at [58, 25] on span "Environment" at bounding box center [45, 26] width 31 height 7
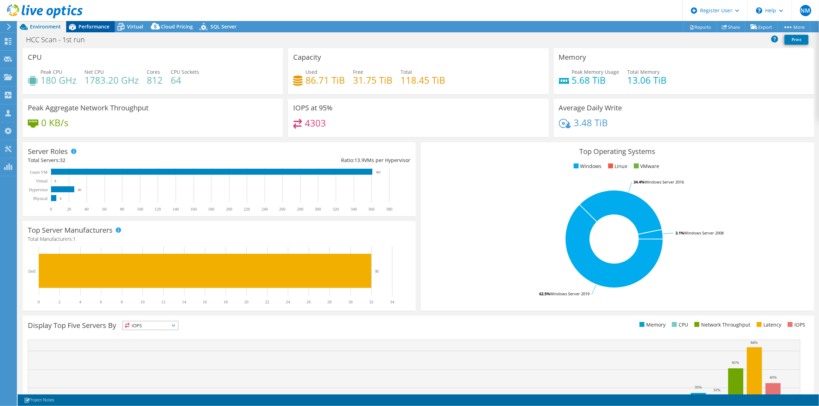
click at [101, 25] on span "Performance" at bounding box center [93, 26] width 31 height 7
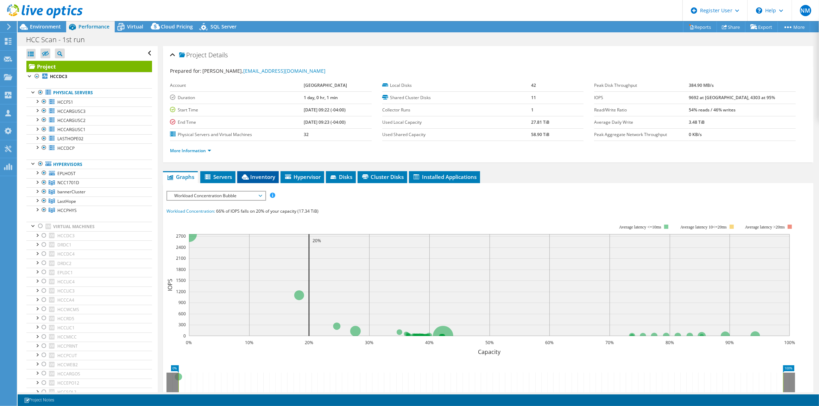
click at [261, 175] on span "Inventory" at bounding box center [258, 177] width 34 height 7
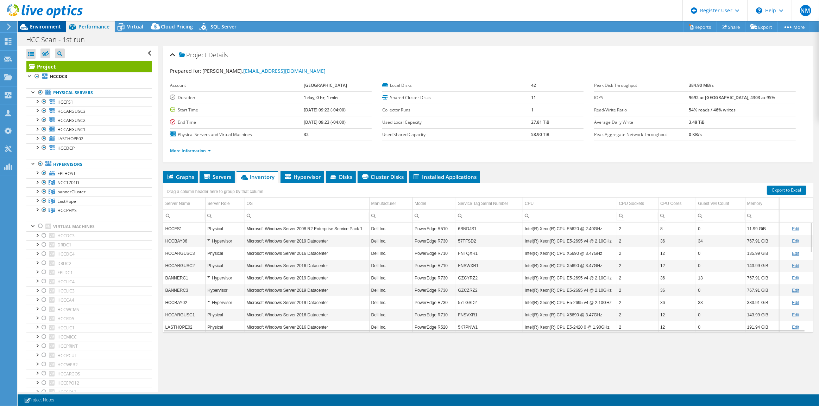
click at [48, 25] on span "Environment" at bounding box center [45, 26] width 31 height 7
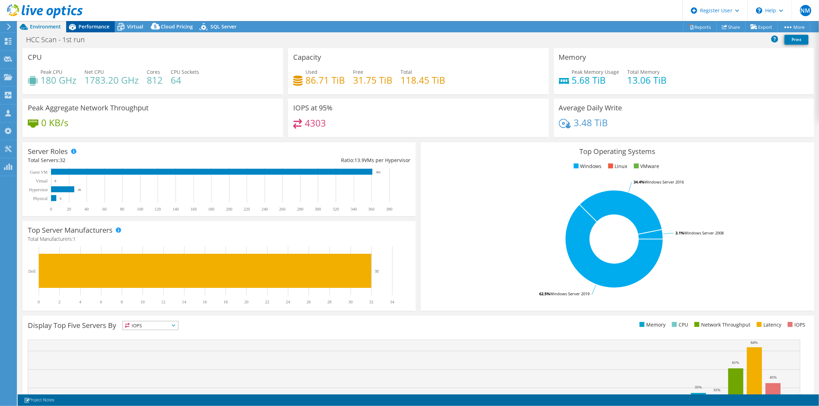
click at [99, 30] on div "Performance" at bounding box center [90, 26] width 49 height 11
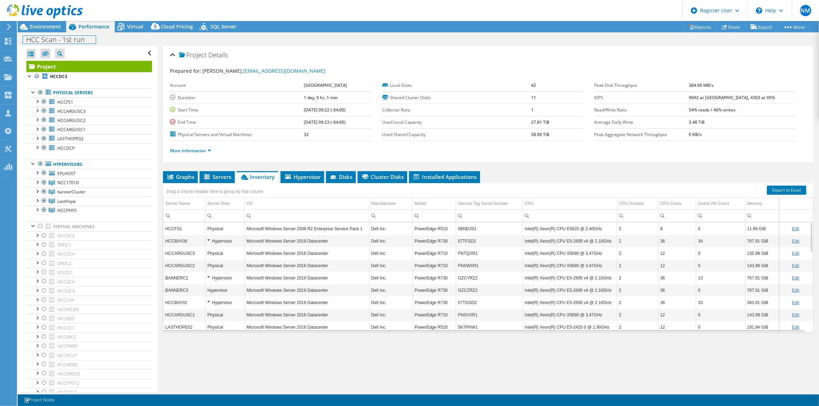
click at [51, 32] on div "HCC Scan - 1st run Print" at bounding box center [418, 39] width 801 height 14
click at [48, 29] on span "Environment" at bounding box center [45, 26] width 31 height 7
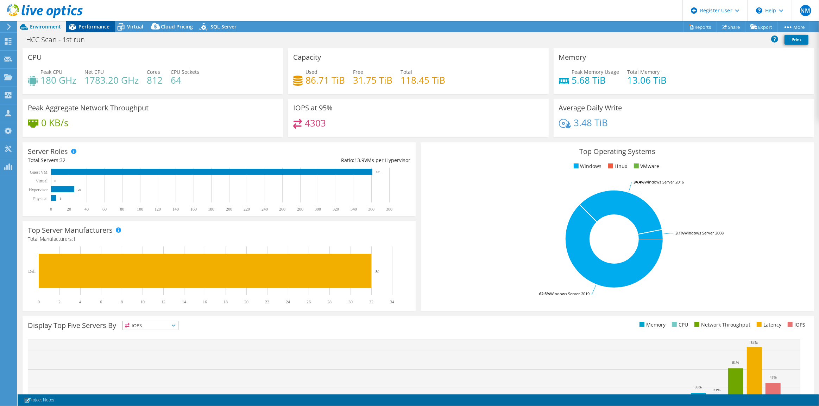
click at [105, 28] on span "Performance" at bounding box center [93, 26] width 31 height 7
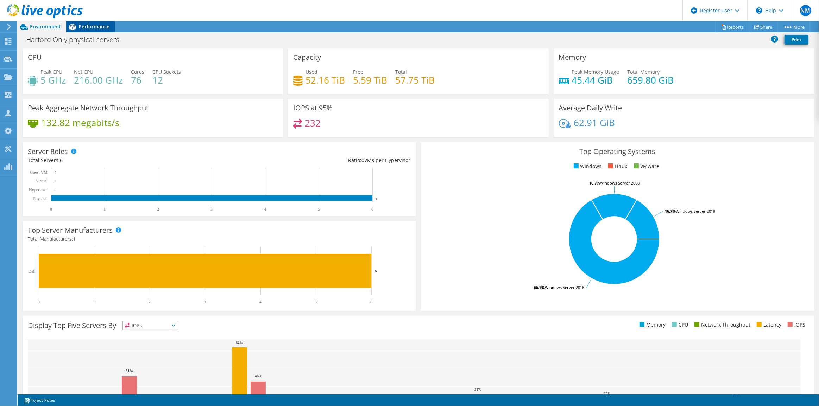
click at [99, 27] on span "Performance" at bounding box center [93, 26] width 31 height 7
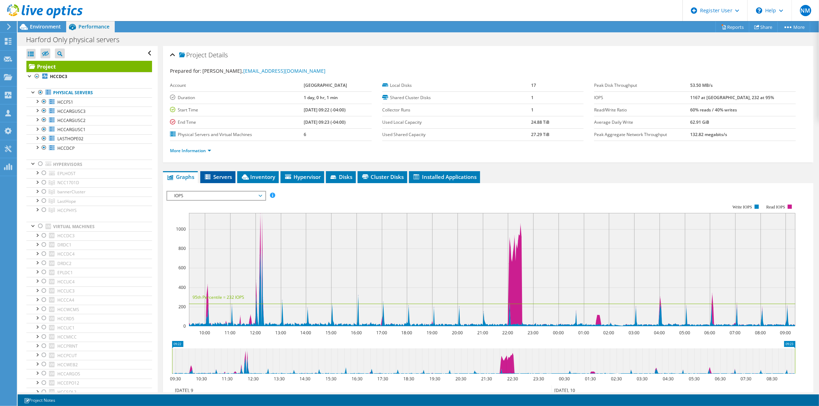
click at [205, 175] on icon at bounding box center [208, 177] width 6 height 5
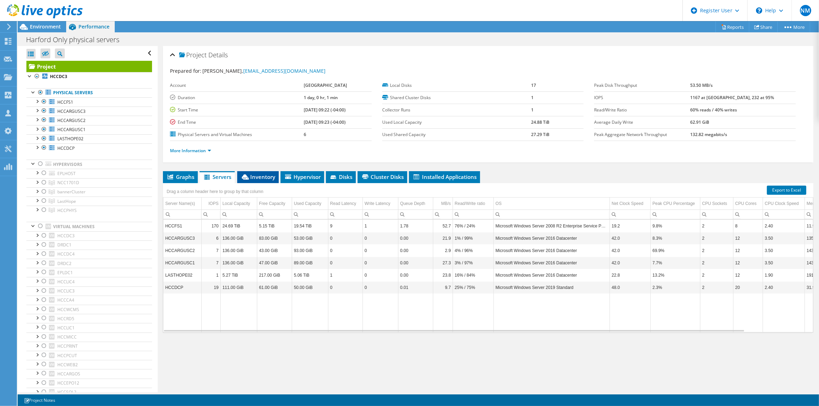
click at [249, 179] on li "Inventory" at bounding box center [258, 177] width 42 height 12
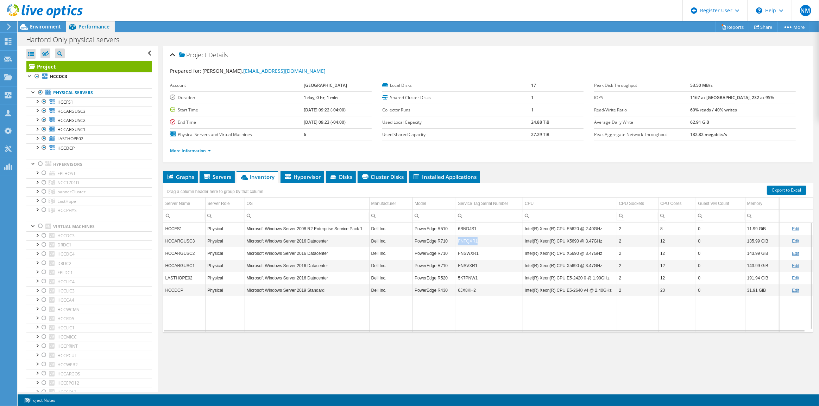
drag, startPoint x: 479, startPoint y: 241, endPoint x: 455, endPoint y: 242, distance: 24.7
click at [456, 242] on td "FNTQXR1" at bounding box center [489, 241] width 67 height 12
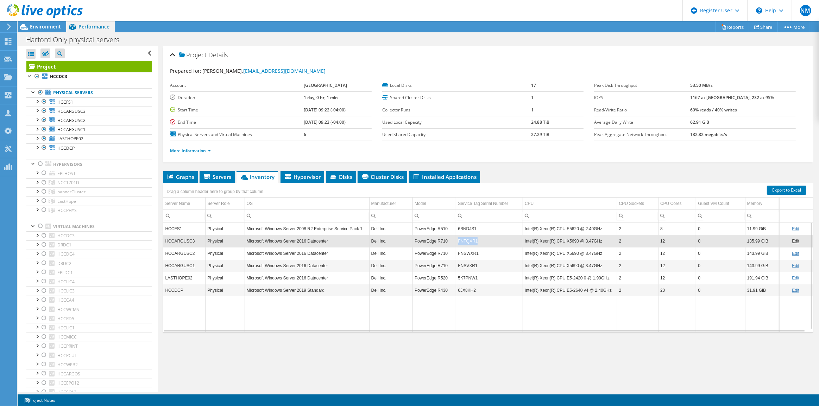
copy td "FNTQXR1"
drag, startPoint x: 479, startPoint y: 253, endPoint x: 456, endPoint y: 251, distance: 22.7
click at [456, 251] on td "FNSWXR1" at bounding box center [489, 253] width 67 height 12
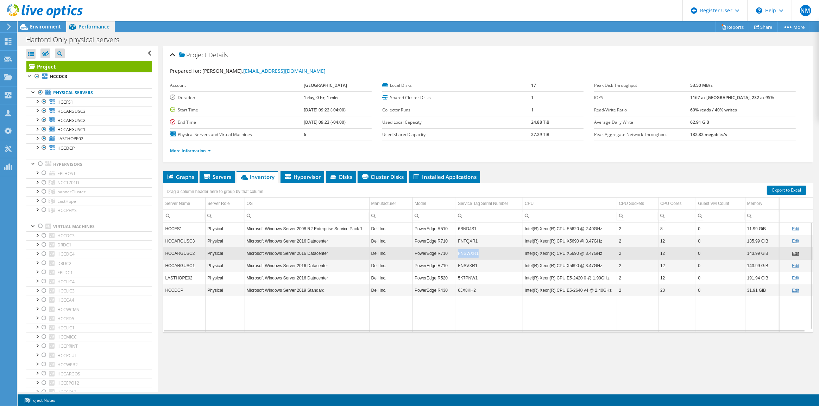
copy td "FNSWXR1"
drag, startPoint x: 492, startPoint y: 261, endPoint x: 453, endPoint y: 266, distance: 38.9
click at [453, 266] on tr "HCCARGUSC1 Physical Microsoft Windows Server 2016 Datacenter Dell Inc. PowerEdg…" at bounding box center [488, 266] width 650 height 12
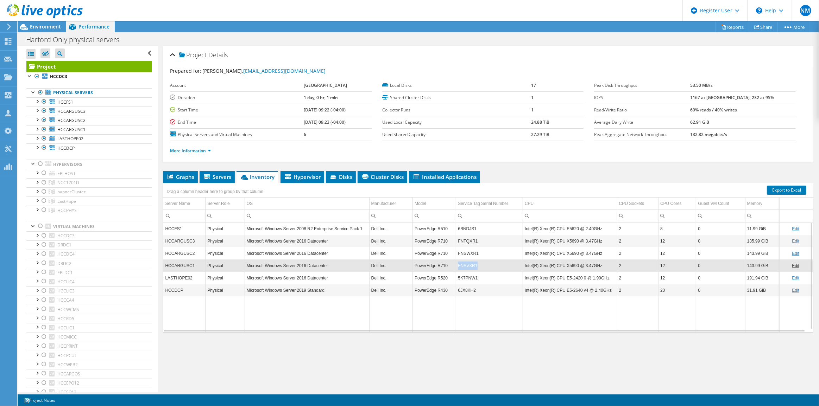
copy tr "FNSVXR1"
drag, startPoint x: 478, startPoint y: 280, endPoint x: 453, endPoint y: 280, distance: 24.6
click at [453, 280] on tr "LASTHOPE02 Physical Microsoft Windows Server 2016 Datacenter Dell Inc. PowerEdg…" at bounding box center [488, 278] width 650 height 12
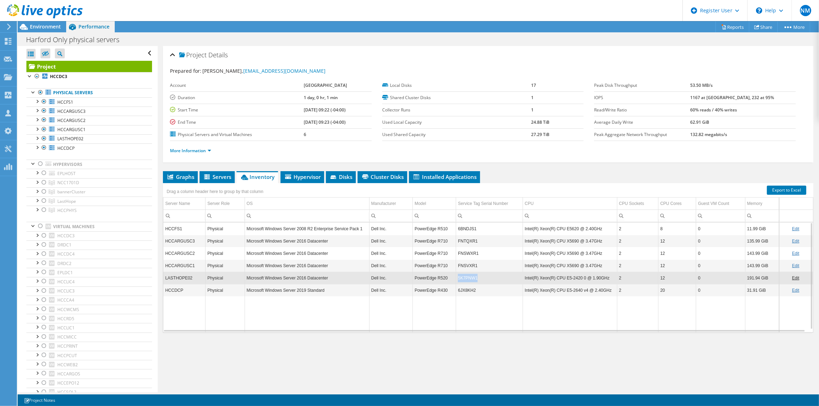
copy tr "5K7PNW1"
drag, startPoint x: 469, startPoint y: 291, endPoint x: 458, endPoint y: 291, distance: 12.0
click at [458, 291] on td "6JX8KH2" at bounding box center [489, 290] width 67 height 12
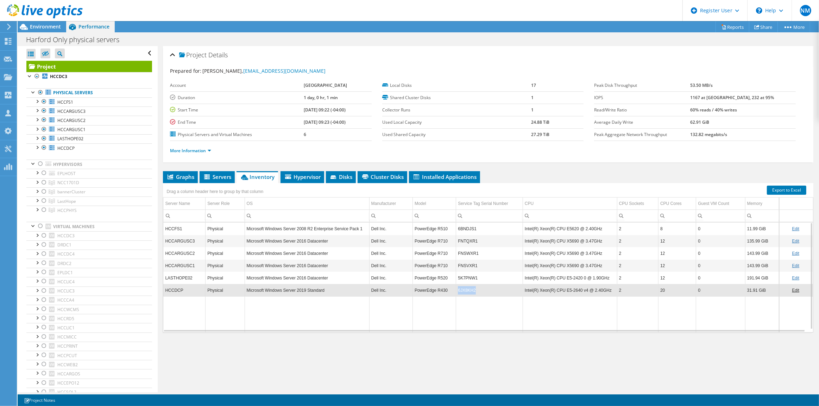
drag, startPoint x: 472, startPoint y: 293, endPoint x: 455, endPoint y: 294, distance: 16.2
click at [456, 294] on td "6JX8KH2" at bounding box center [489, 290] width 67 height 12
copy td "6JX8KH2"
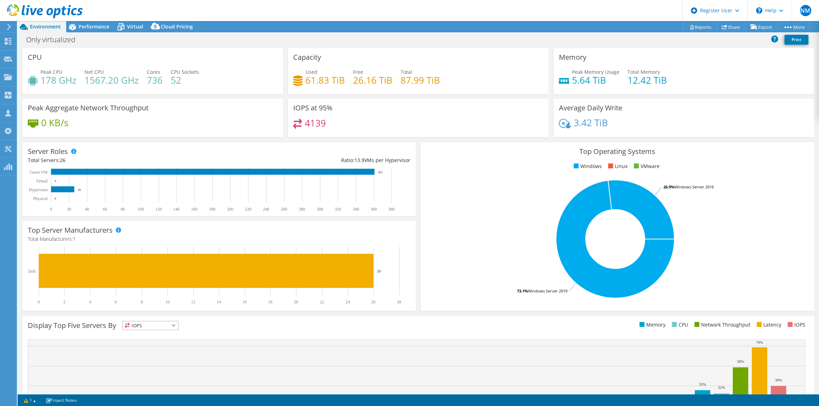
select select "USD"
click at [93, 23] on span "Performance" at bounding box center [93, 26] width 31 height 7
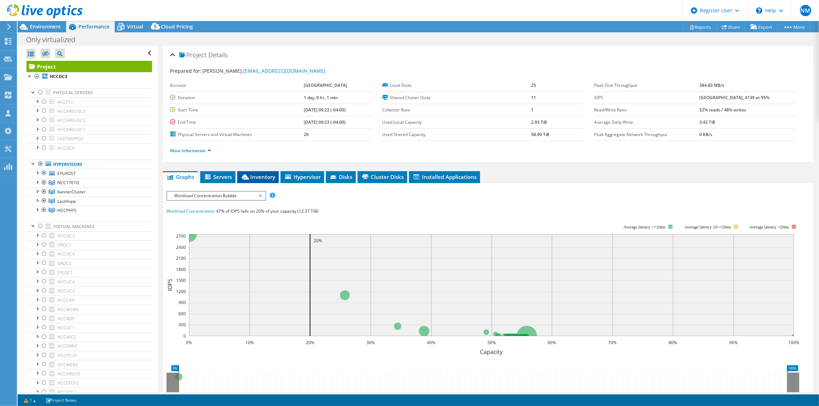
click at [250, 174] on span "Inventory" at bounding box center [258, 177] width 34 height 7
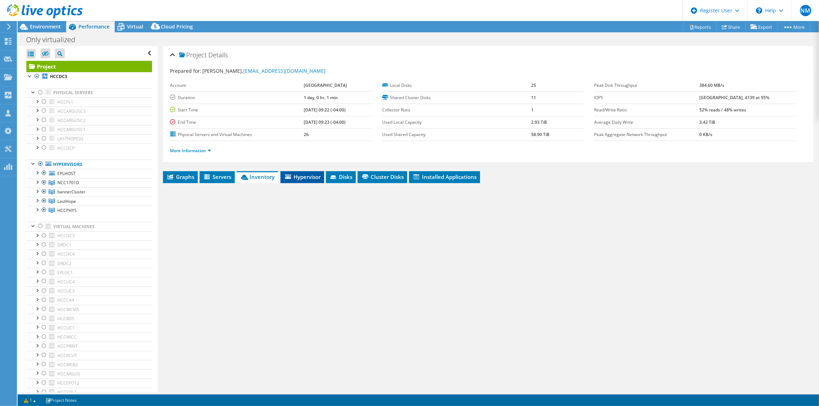
click at [305, 179] on span "Hypervisor" at bounding box center [302, 177] width 37 height 7
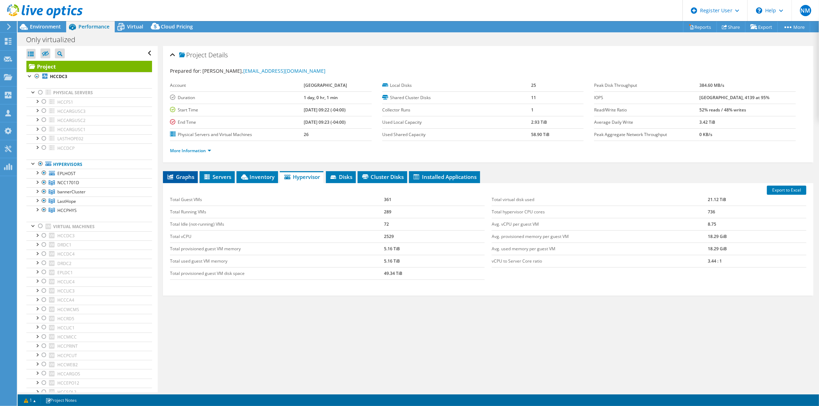
click at [177, 178] on span "Graphs" at bounding box center [180, 177] width 28 height 7
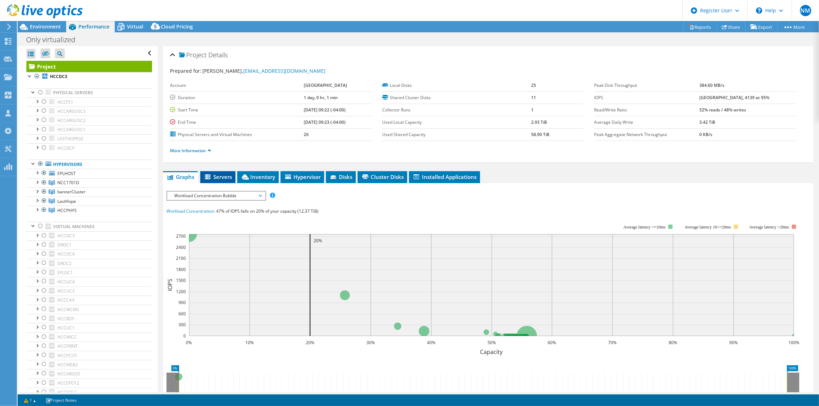
click at [220, 172] on li "Servers" at bounding box center [217, 177] width 35 height 12
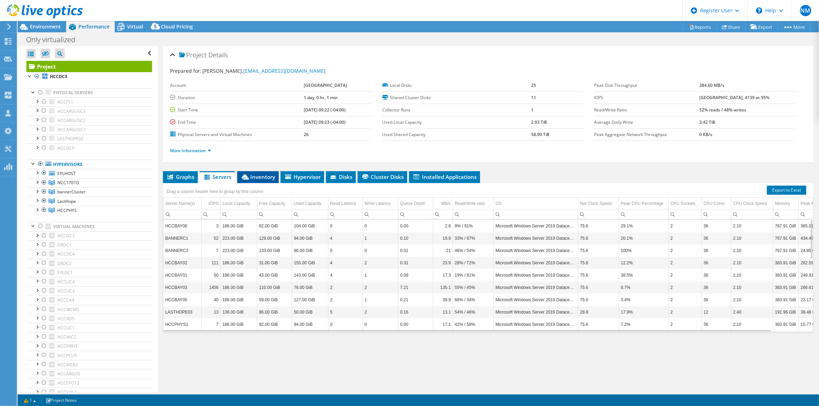
click at [269, 176] on span "Inventory" at bounding box center [258, 177] width 34 height 7
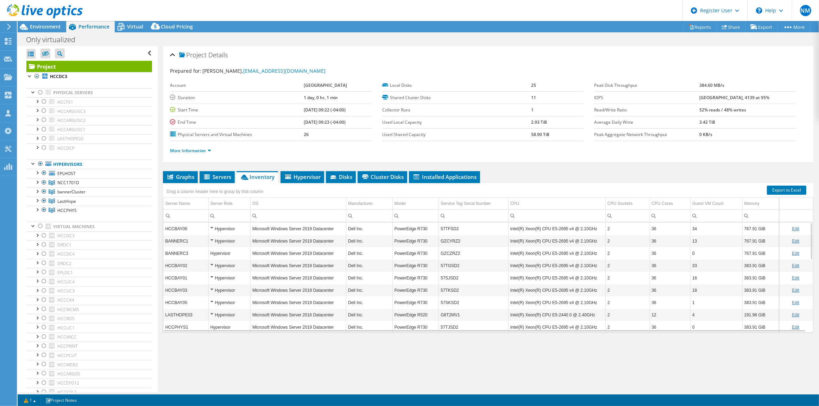
click at [446, 227] on td "57TFSD2" at bounding box center [474, 229] width 70 height 12
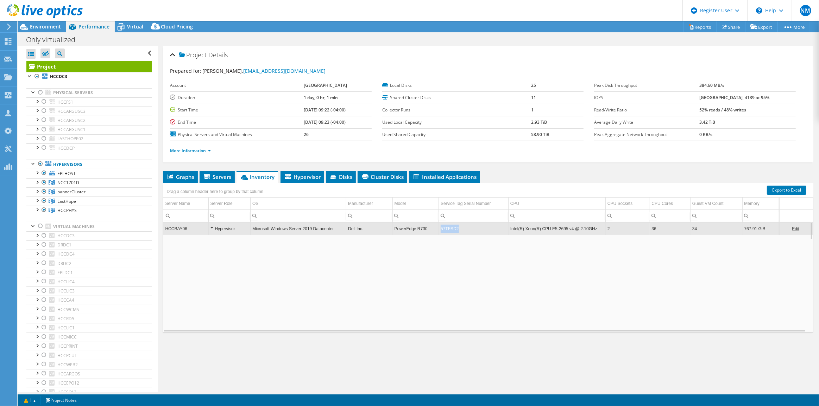
click at [446, 227] on td "57TFSD2" at bounding box center [474, 229] width 70 height 12
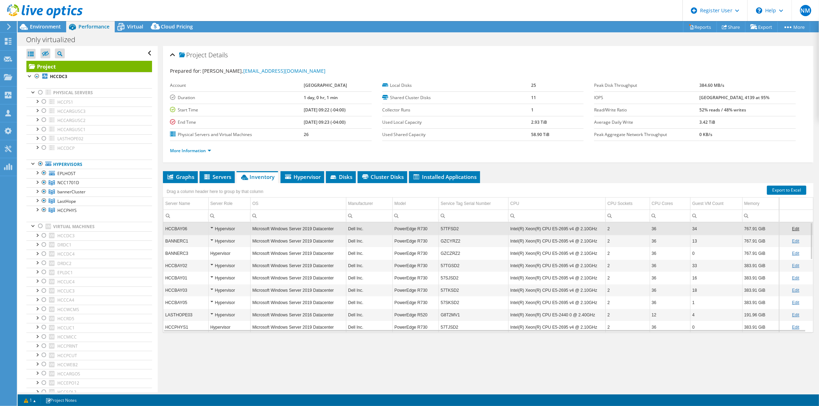
click at [446, 227] on td "57TFSD2" at bounding box center [474, 229] width 70 height 12
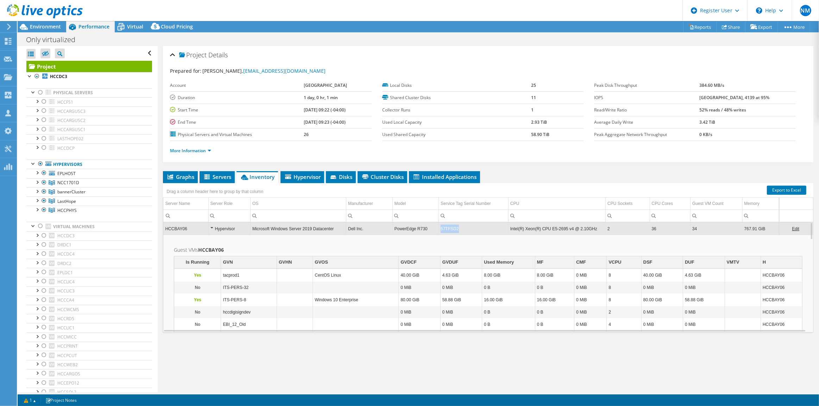
copy tr "57TFSD2"
drag, startPoint x: 458, startPoint y: 229, endPoint x: 427, endPoint y: 232, distance: 30.7
click at [427, 232] on tr "HCCBAY06 Hypervisor Microsoft Windows Server 2019 Datacenter Dell Inc. PowerEdg…" at bounding box center [488, 229] width 650 height 12
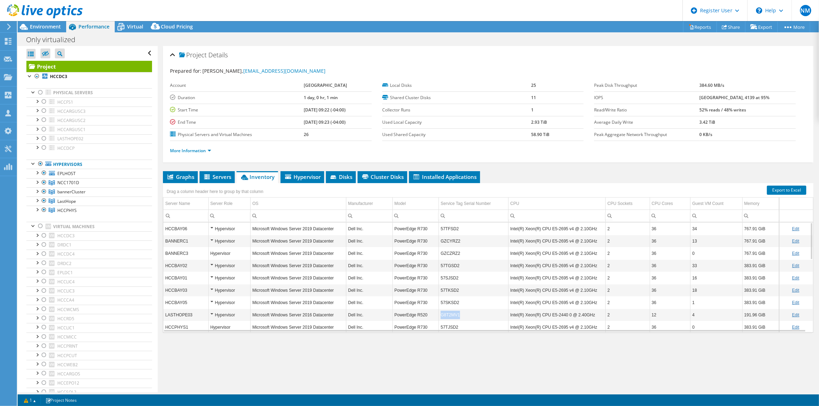
drag, startPoint x: 467, startPoint y: 311, endPoint x: 439, endPoint y: 311, distance: 28.9
click at [439, 311] on td "G8T2MV1" at bounding box center [474, 315] width 70 height 12
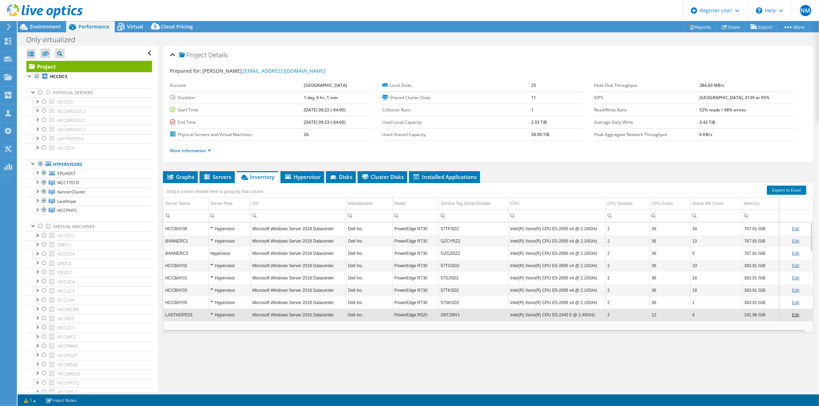
copy td "G8T2MV1"
click at [449, 313] on td "G8T2MV1" at bounding box center [474, 315] width 70 height 12
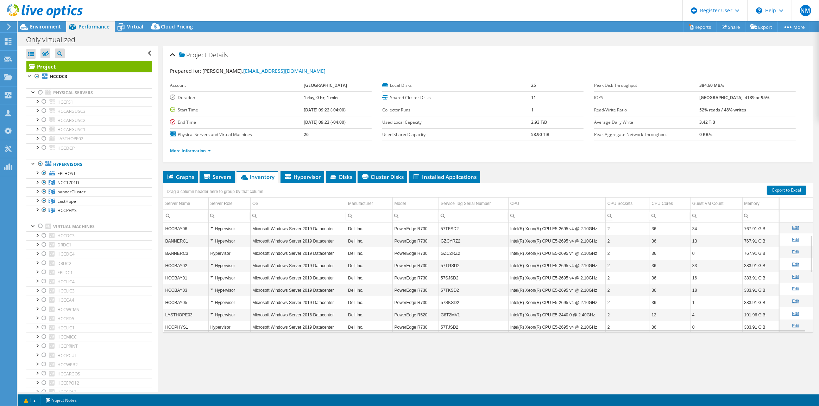
scroll to position [38, 0]
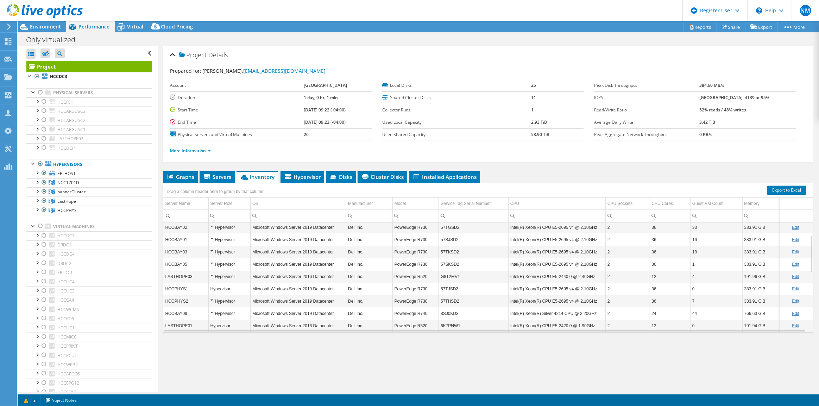
click at [452, 286] on td "57TJSD2" at bounding box center [474, 289] width 70 height 12
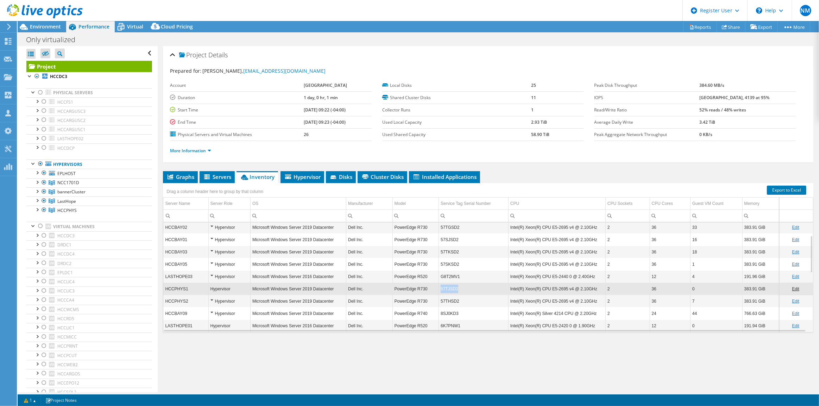
click at [452, 286] on td "57TJSD2" at bounding box center [474, 289] width 70 height 12
copy td "57TJSD2"
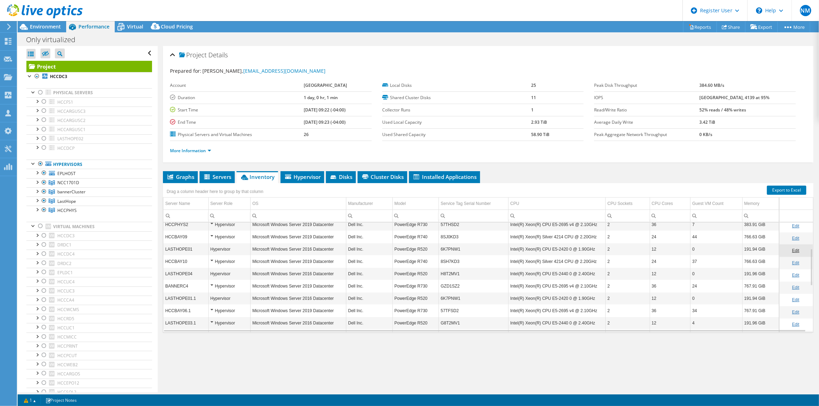
scroll to position [77, 0]
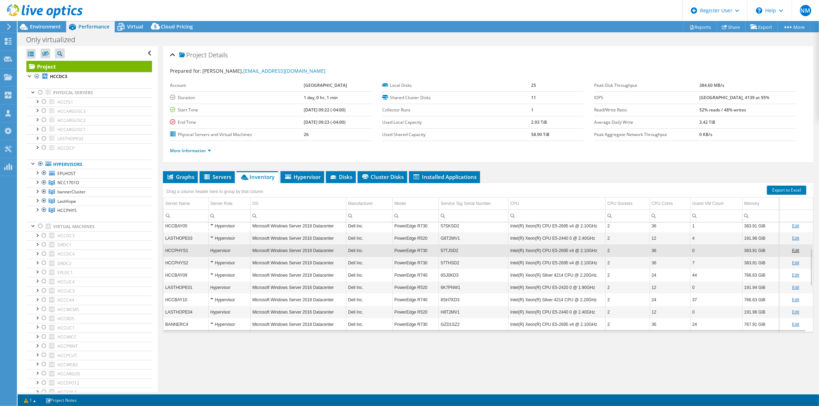
click at [450, 273] on td "8SJ0KD3" at bounding box center [474, 275] width 70 height 12
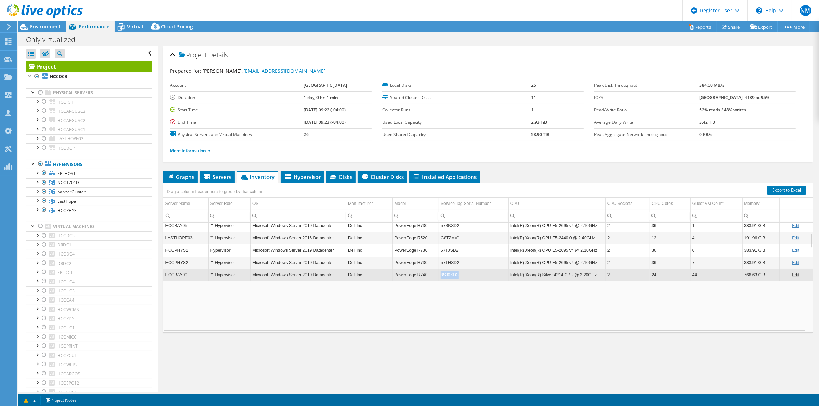
click at [450, 273] on td "8SJ0KD3" at bounding box center [474, 275] width 70 height 12
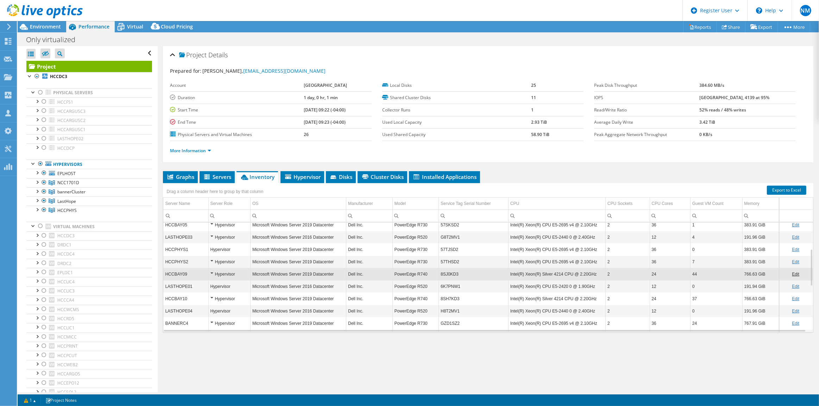
click at [450, 273] on td "8SJ0KD3" at bounding box center [474, 274] width 70 height 12
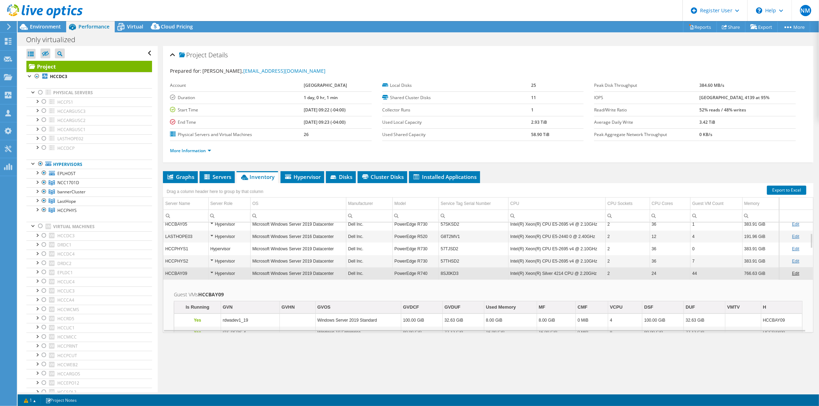
click at [450, 273] on td "8SJ0KD3" at bounding box center [474, 274] width 70 height 12
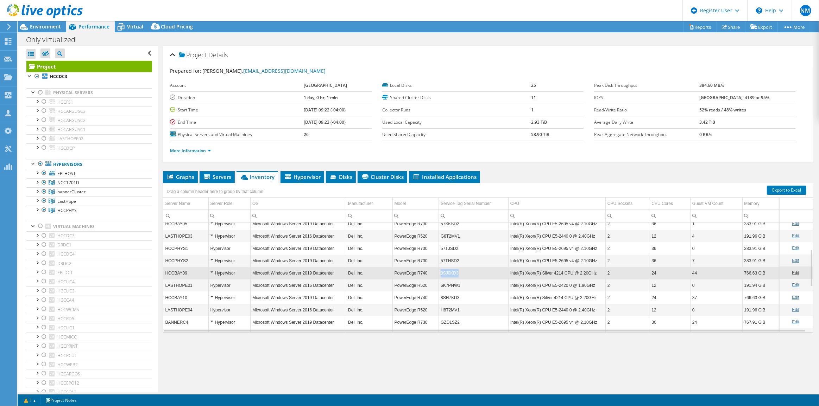
scroll to position [79, 0]
copy td "8SJ0KD3"
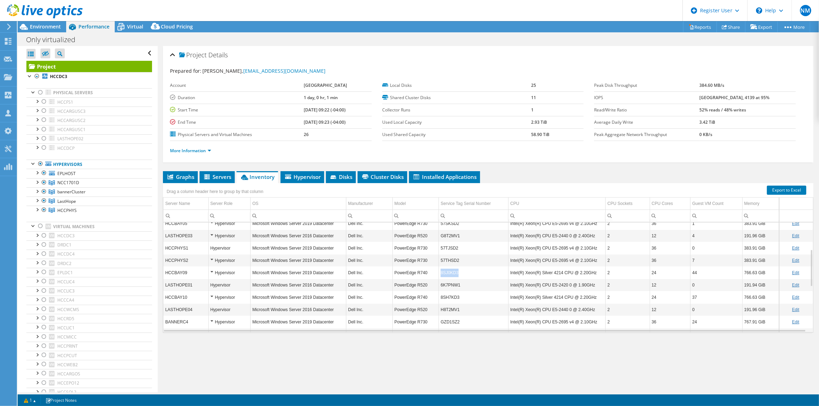
click at [450, 273] on td "8SJ0KD3" at bounding box center [474, 273] width 70 height 12
click at [450, 285] on td "6K7PNW1" at bounding box center [474, 285] width 70 height 12
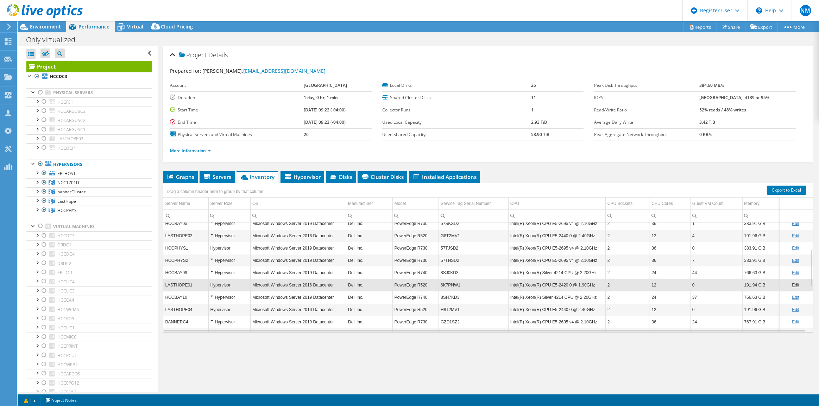
click at [450, 284] on td "6K7PNW1" at bounding box center [474, 285] width 70 height 12
copy td "6K7PNW1"
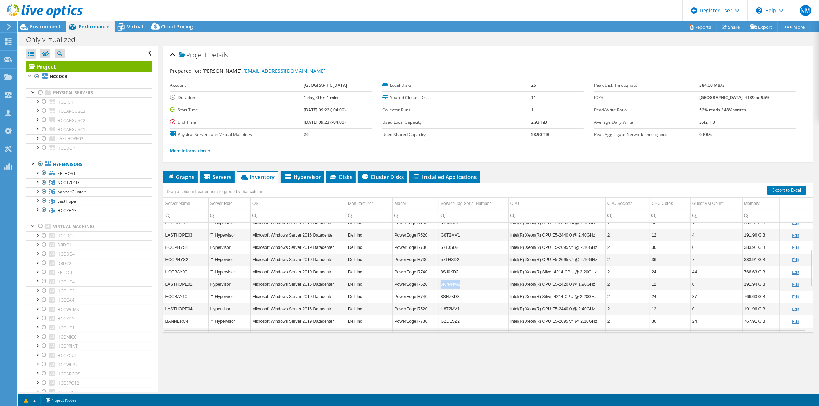
click at [450, 284] on td "6K7PNW1" at bounding box center [474, 284] width 70 height 12
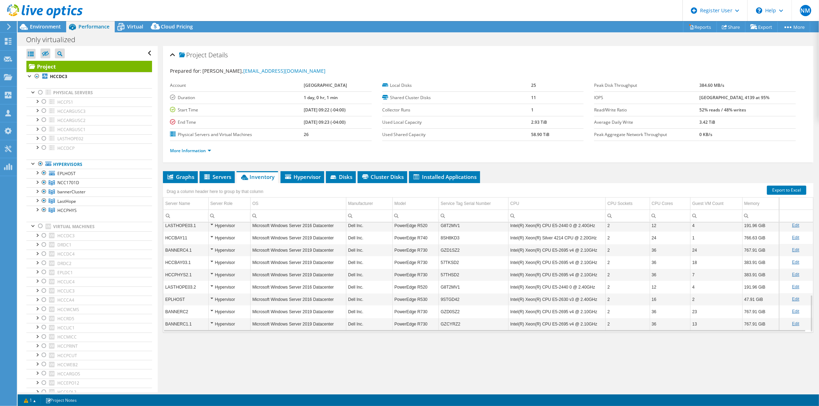
click at [452, 300] on td "9STGD42" at bounding box center [474, 300] width 70 height 12
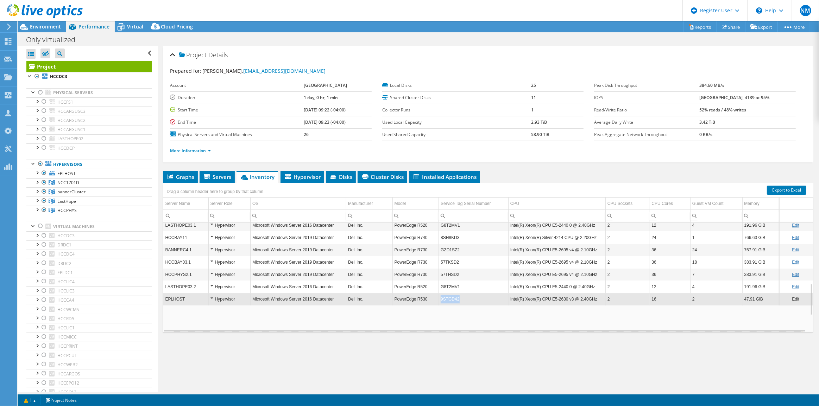
click at [452, 300] on td "9STGD42" at bounding box center [474, 299] width 70 height 12
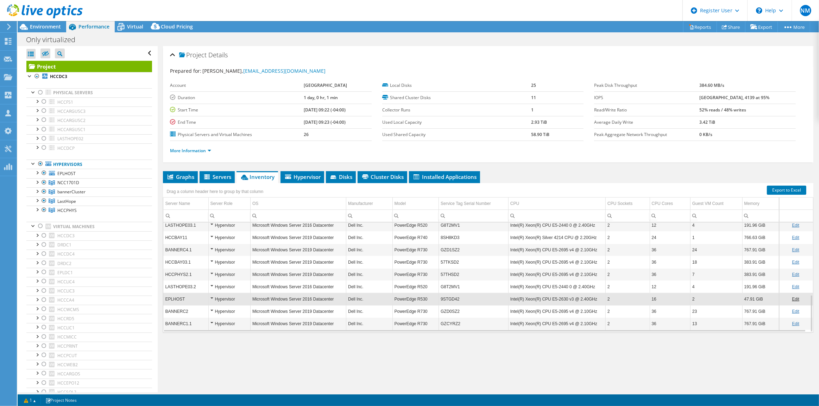
click at [450, 297] on td "9STGD42" at bounding box center [474, 299] width 70 height 12
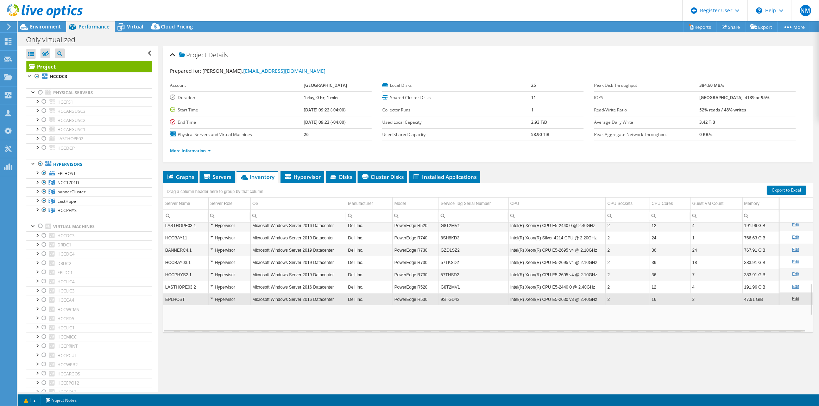
scroll to position [213, 0]
copy td "9STGD42"
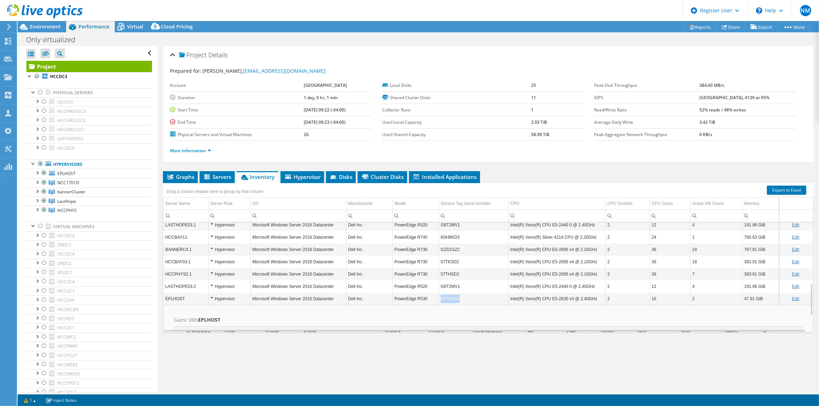
click at [450, 297] on td "9STGD42" at bounding box center [474, 299] width 70 height 12
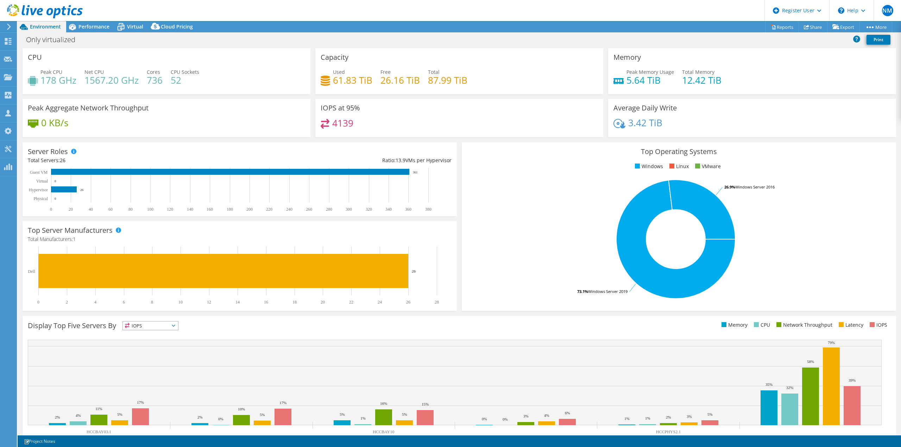
select select "USD"
